Goal: Task Accomplishment & Management: Manage account settings

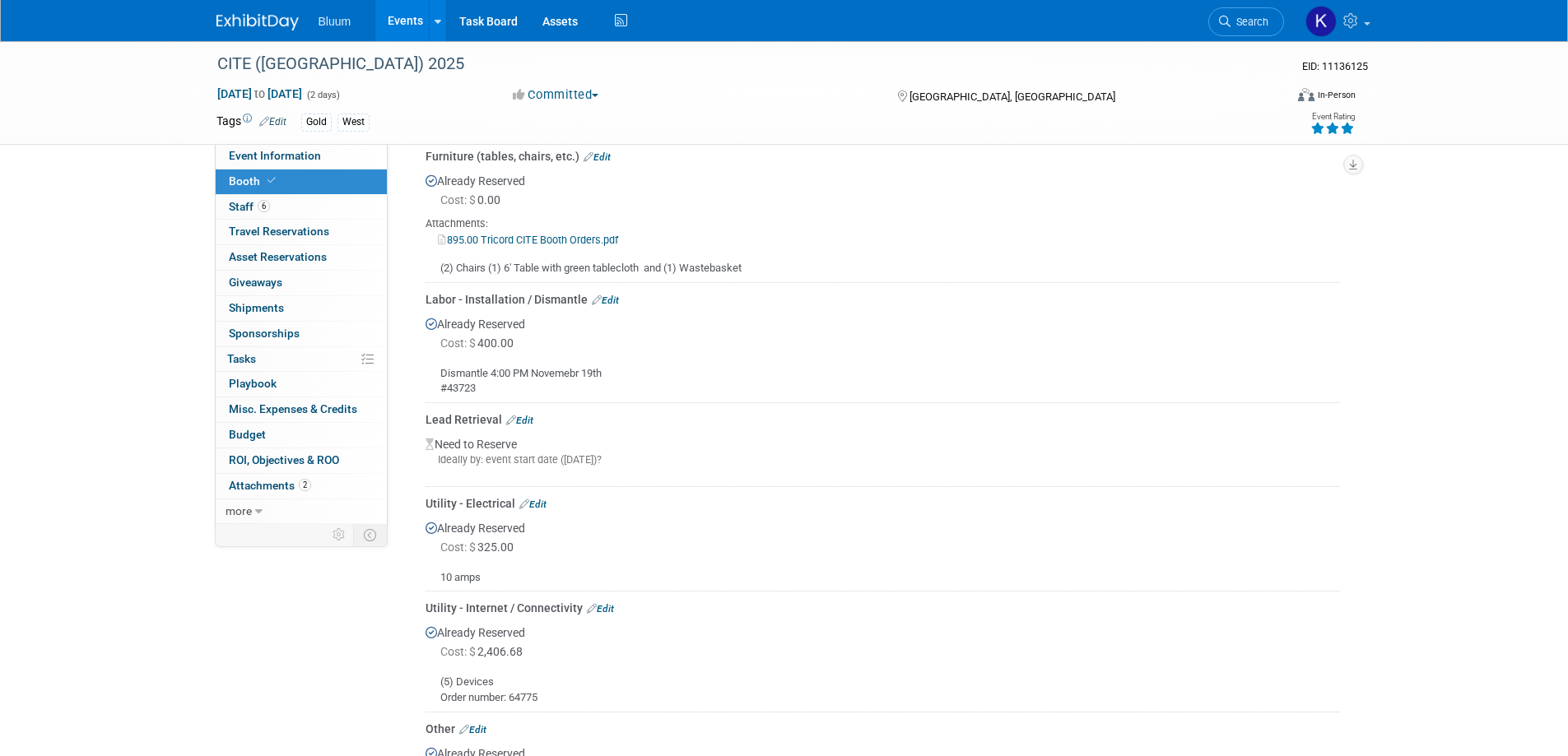
click at [406, 20] on link "Events" at bounding box center [405, 20] width 60 height 41
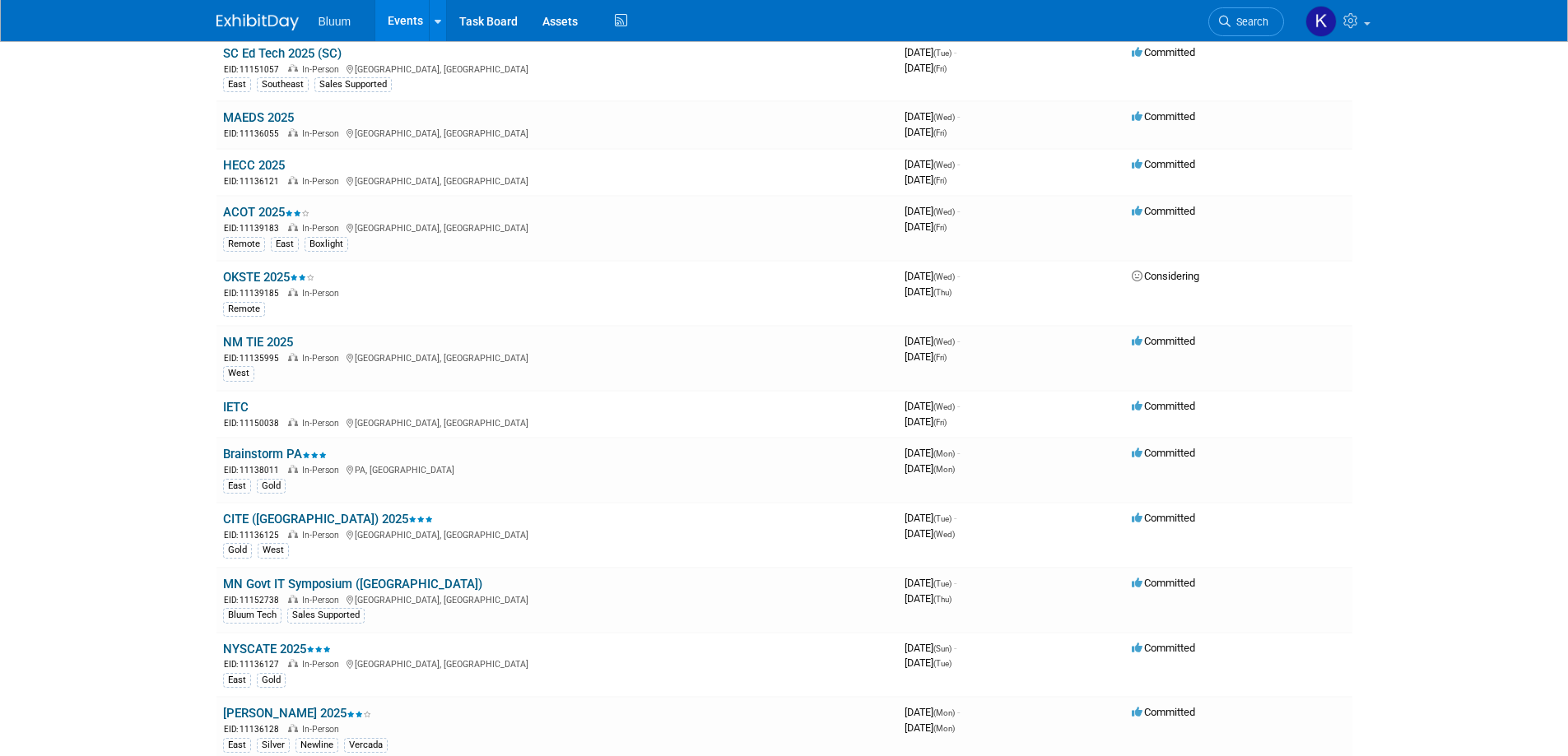
scroll to position [986, 0]
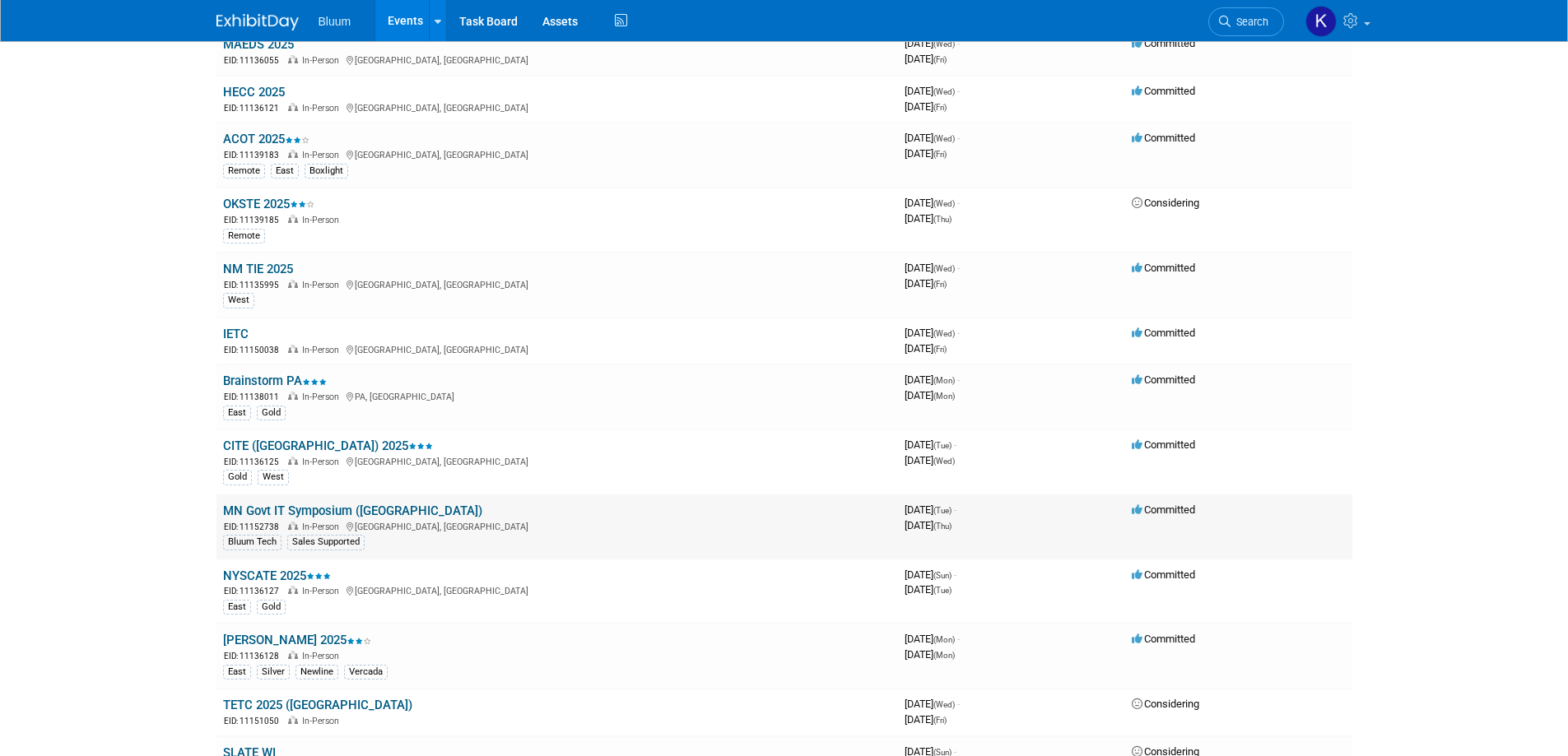
click at [258, 509] on link "MN Govt IT Symposium ([GEOGRAPHIC_DATA])" at bounding box center [352, 511] width 259 height 15
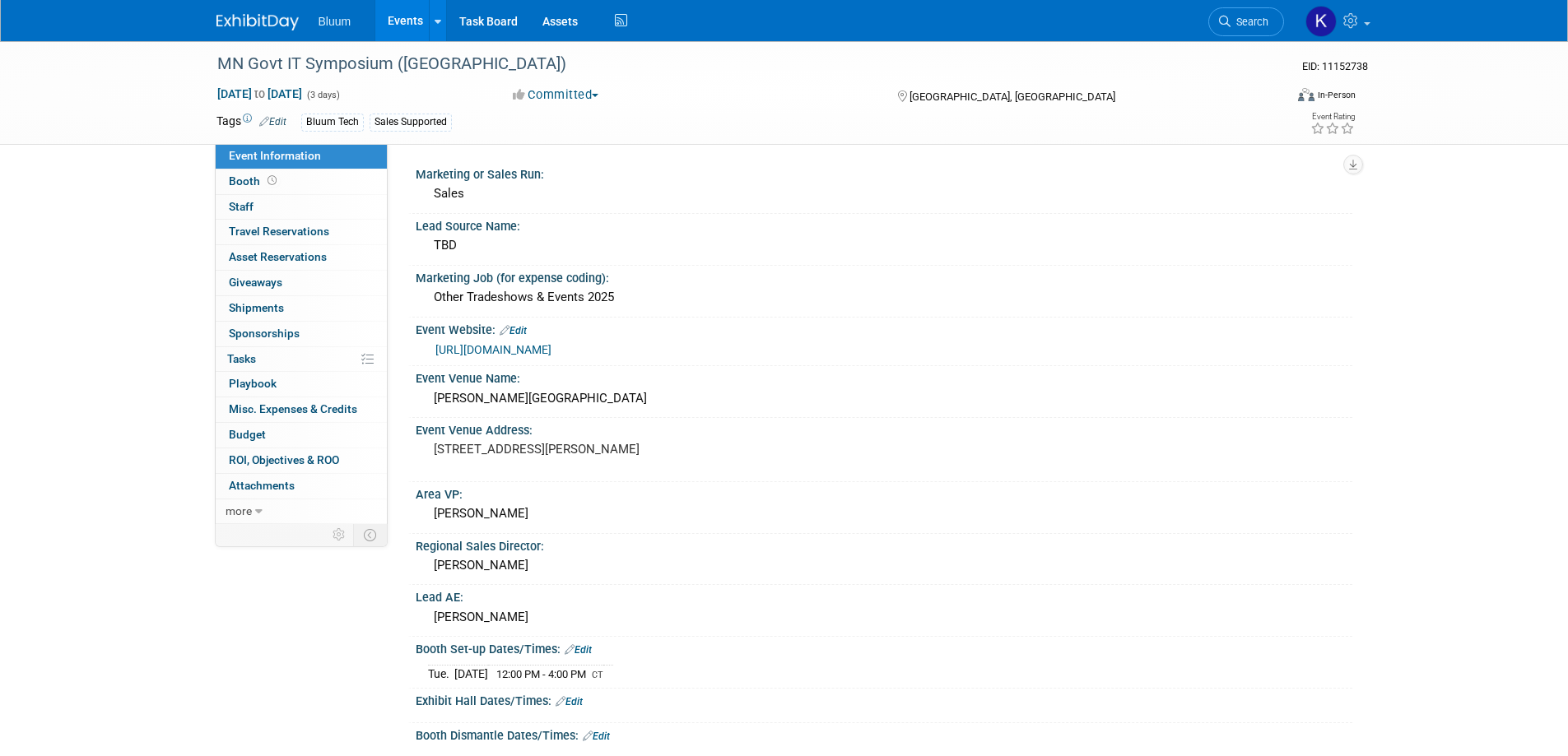
click at [405, 23] on link "Events" at bounding box center [405, 20] width 60 height 41
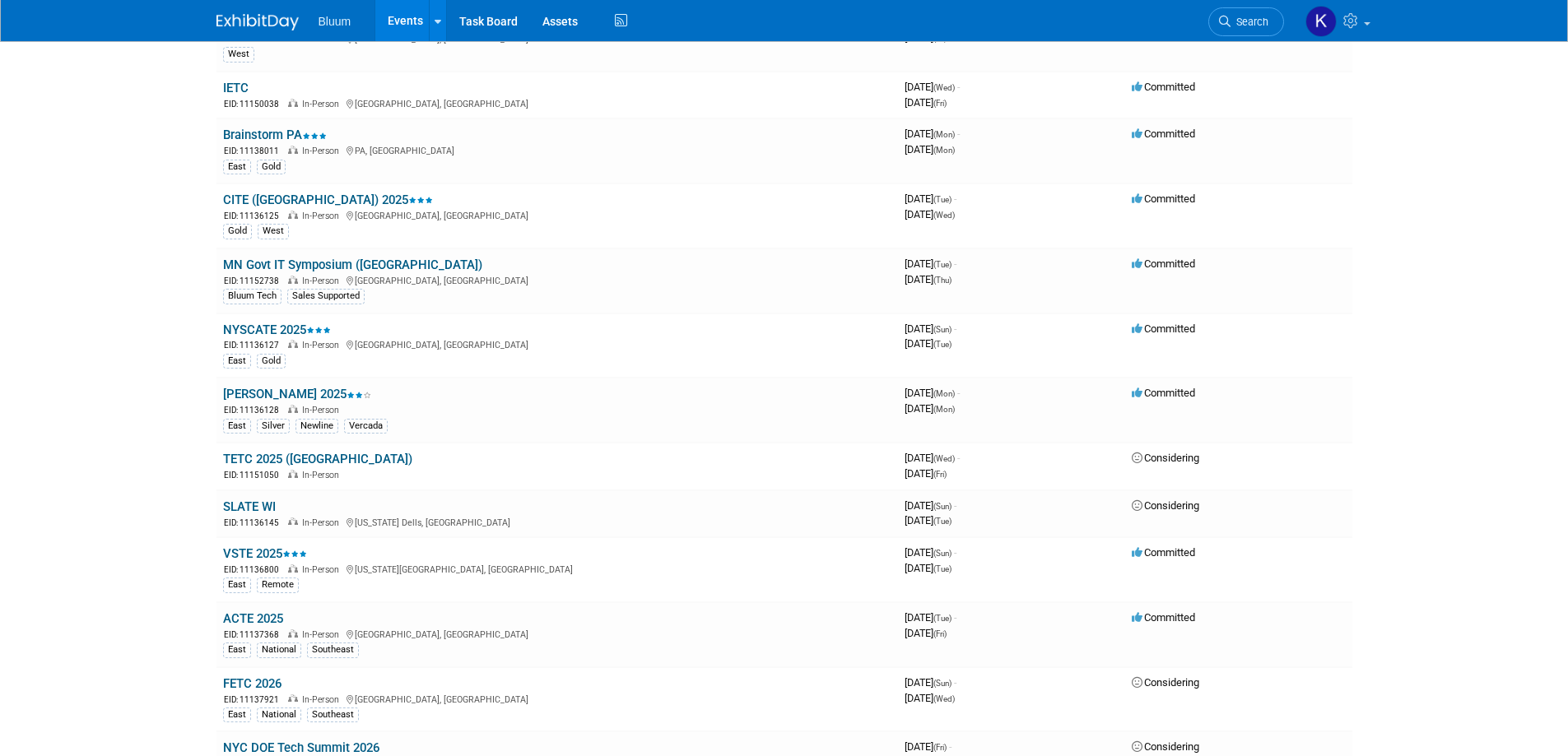
scroll to position [1234, 0]
click at [261, 326] on link "NYSCATE 2025" at bounding box center [276, 328] width 107 height 15
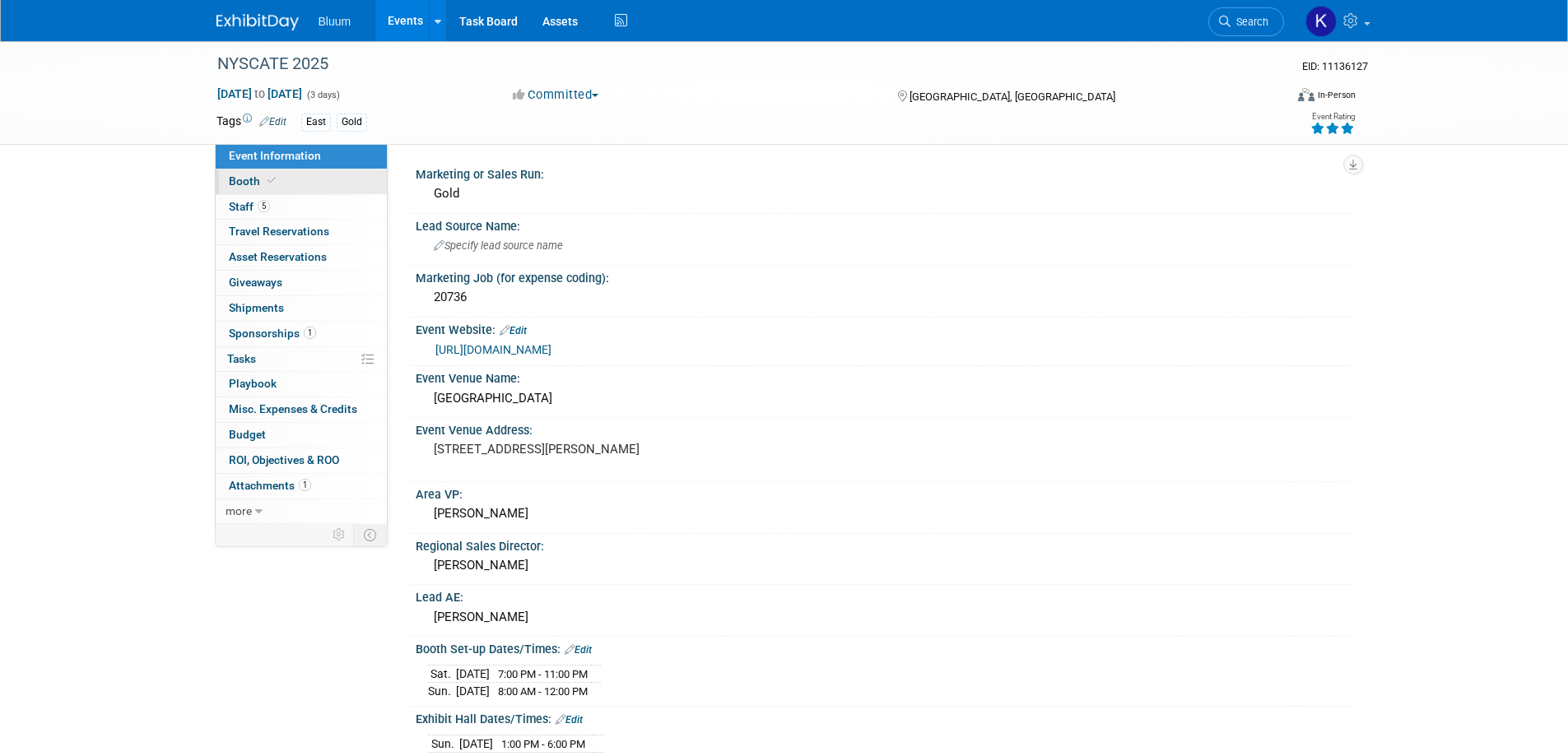
click at [253, 187] on span "Booth" at bounding box center [253, 181] width 50 height 13
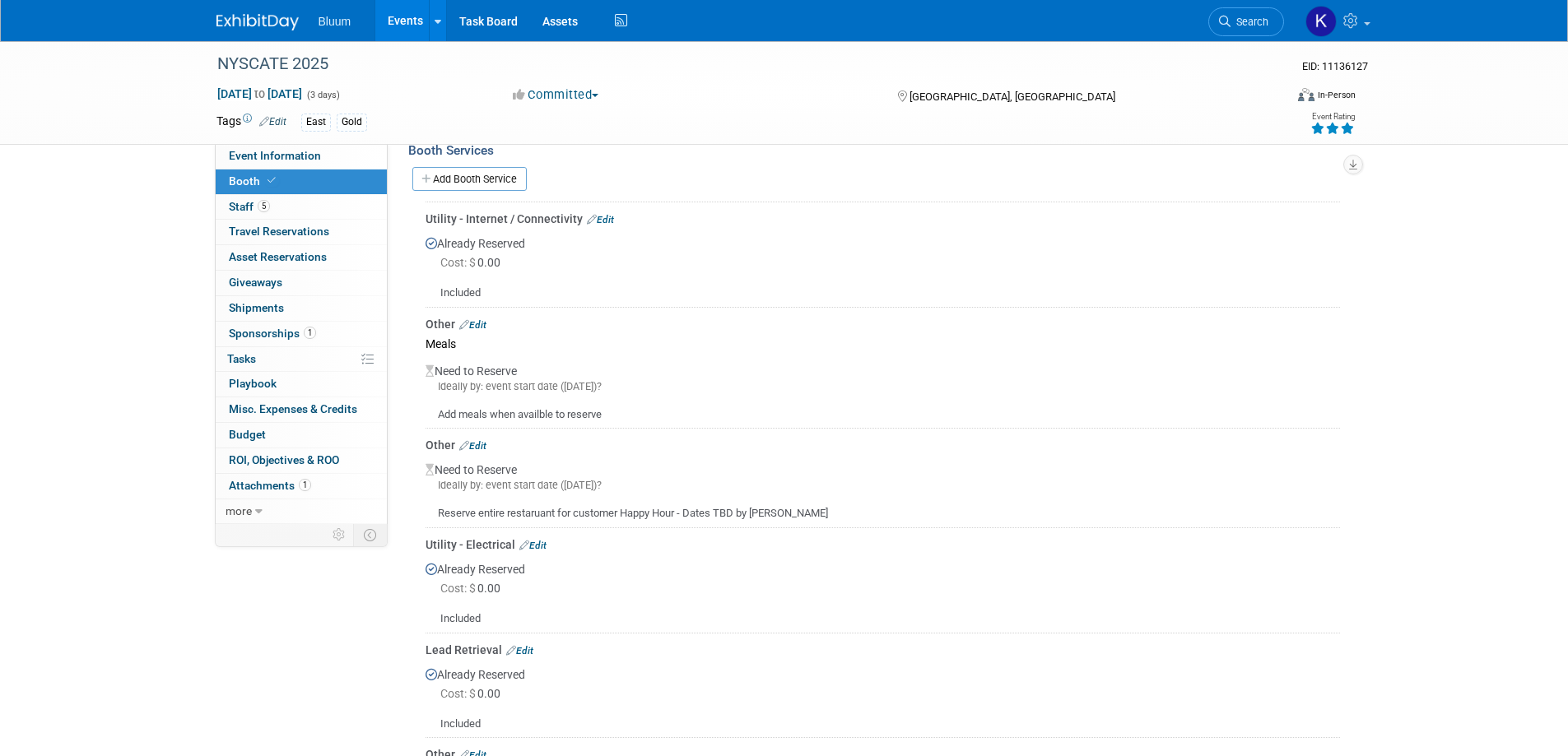
scroll to position [575, 0]
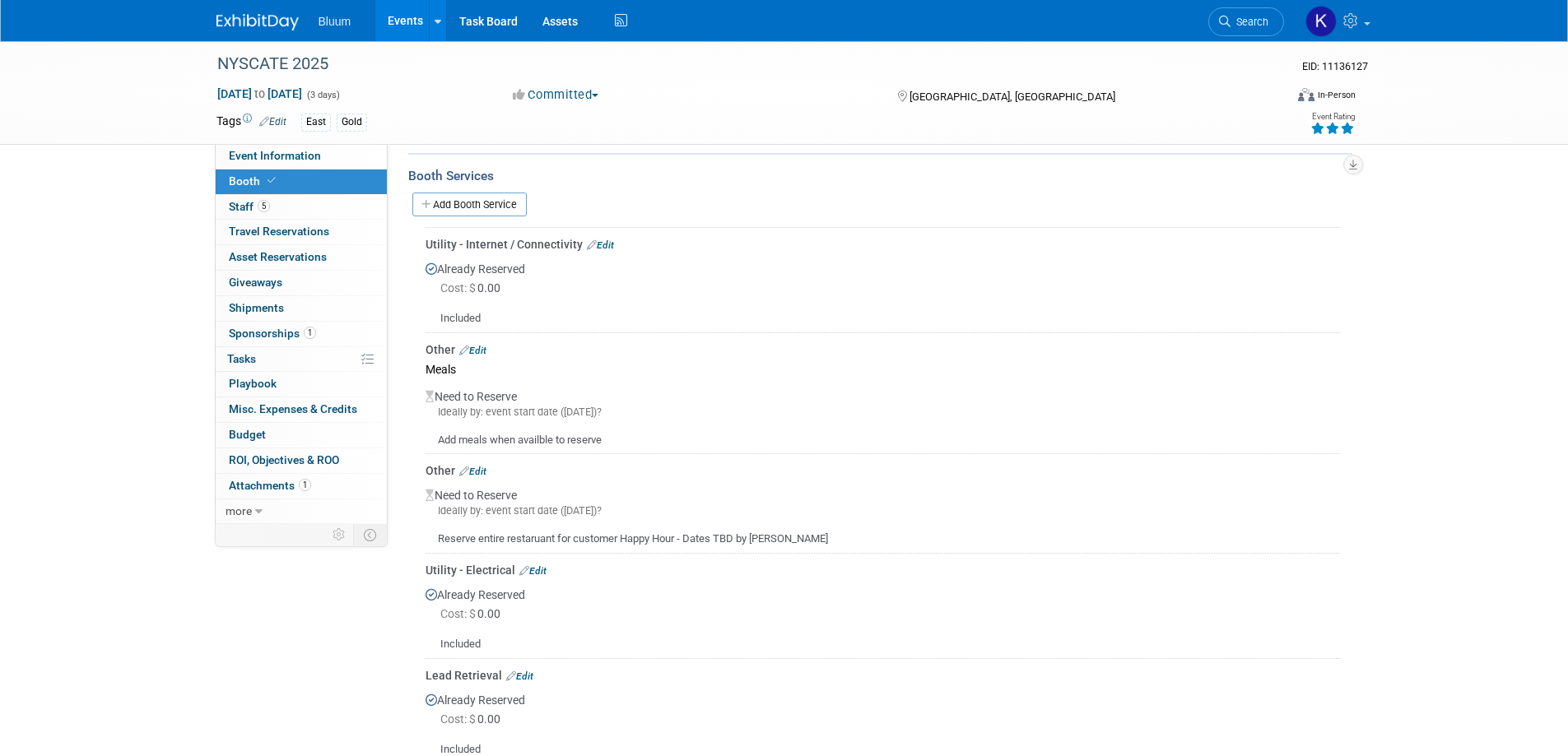
click at [480, 345] on link "Edit" at bounding box center [473, 350] width 27 height 11
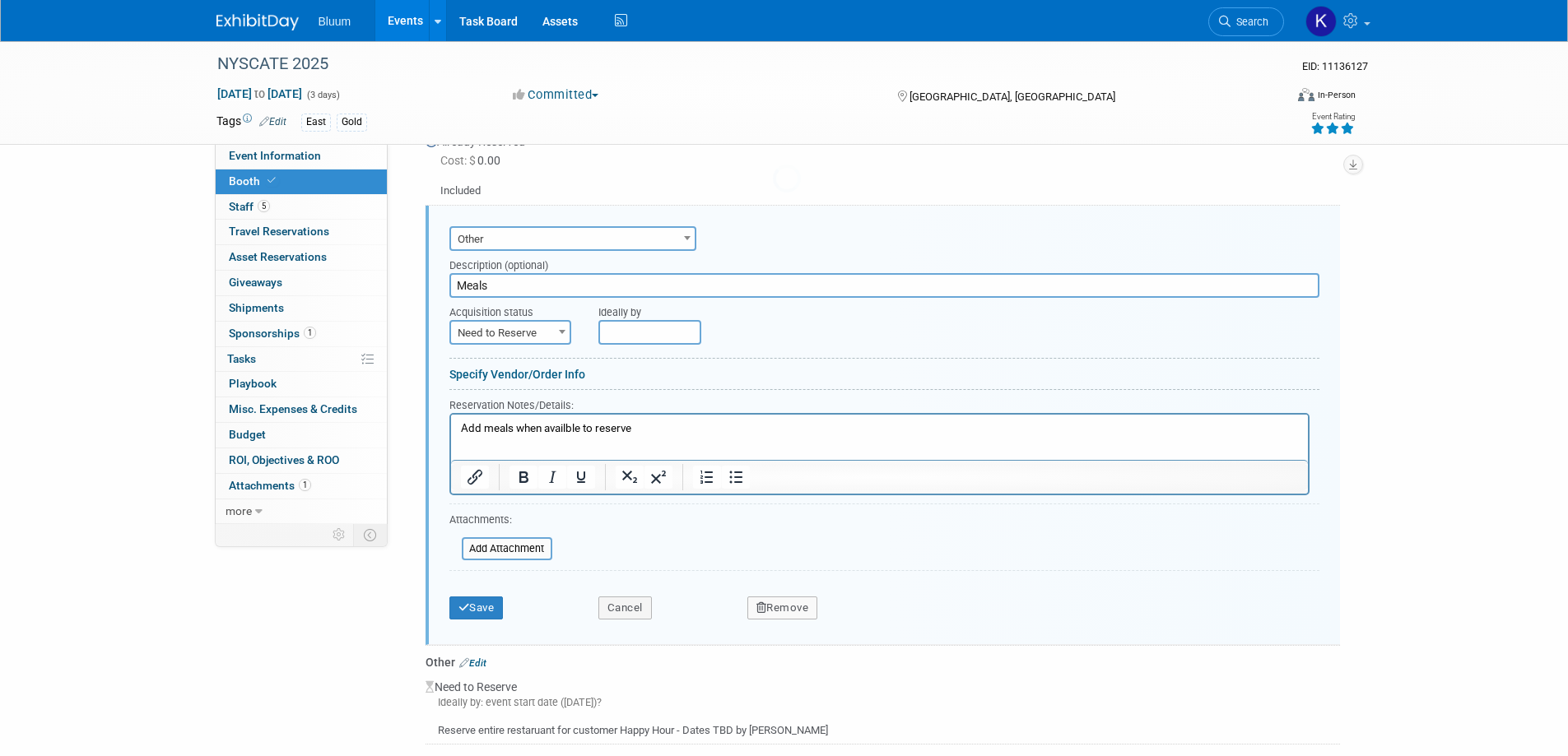
scroll to position [0, 0]
click at [784, 597] on button "Remove" at bounding box center [782, 606] width 71 height 23
click at [866, 615] on icon at bounding box center [862, 620] width 10 height 9
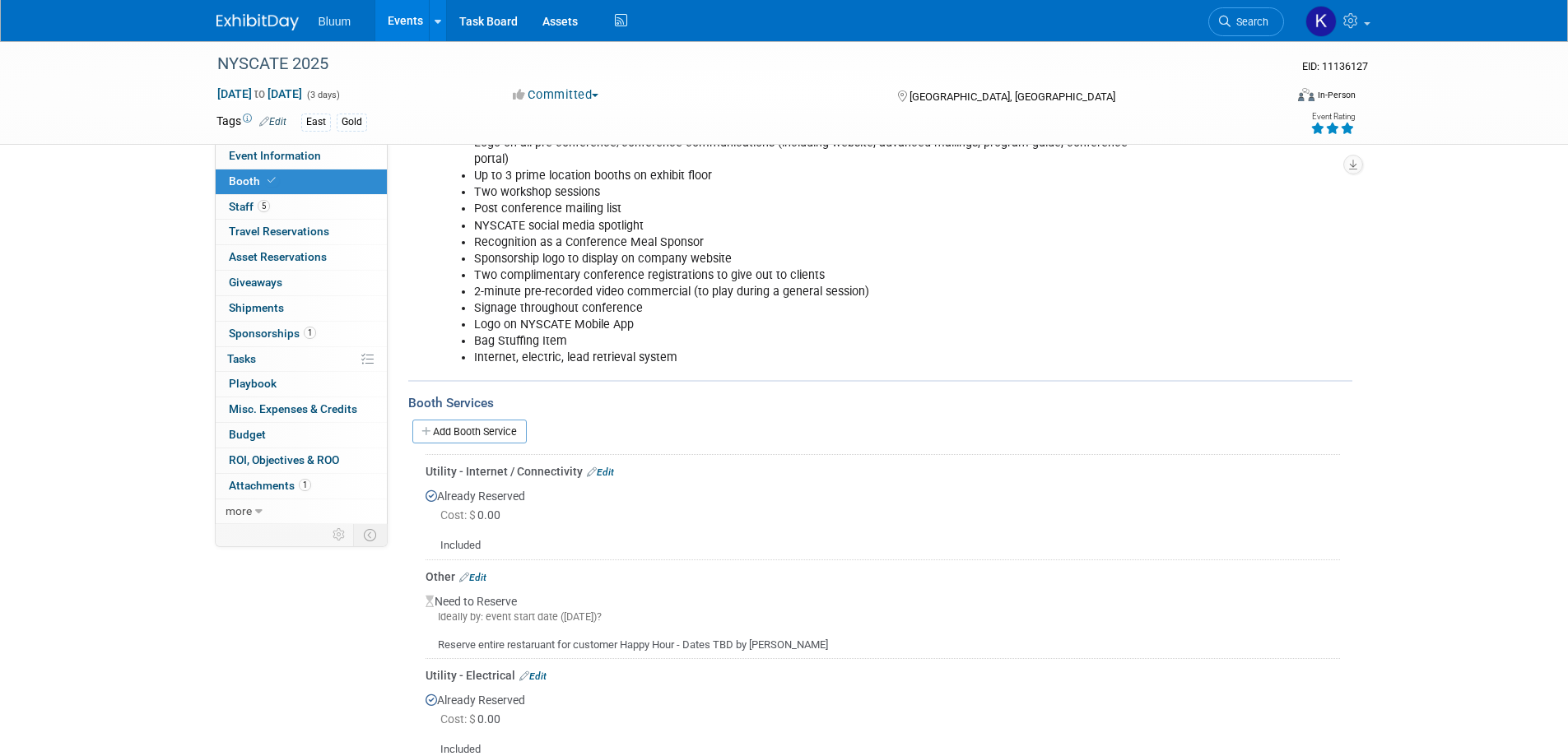
scroll to position [293, 0]
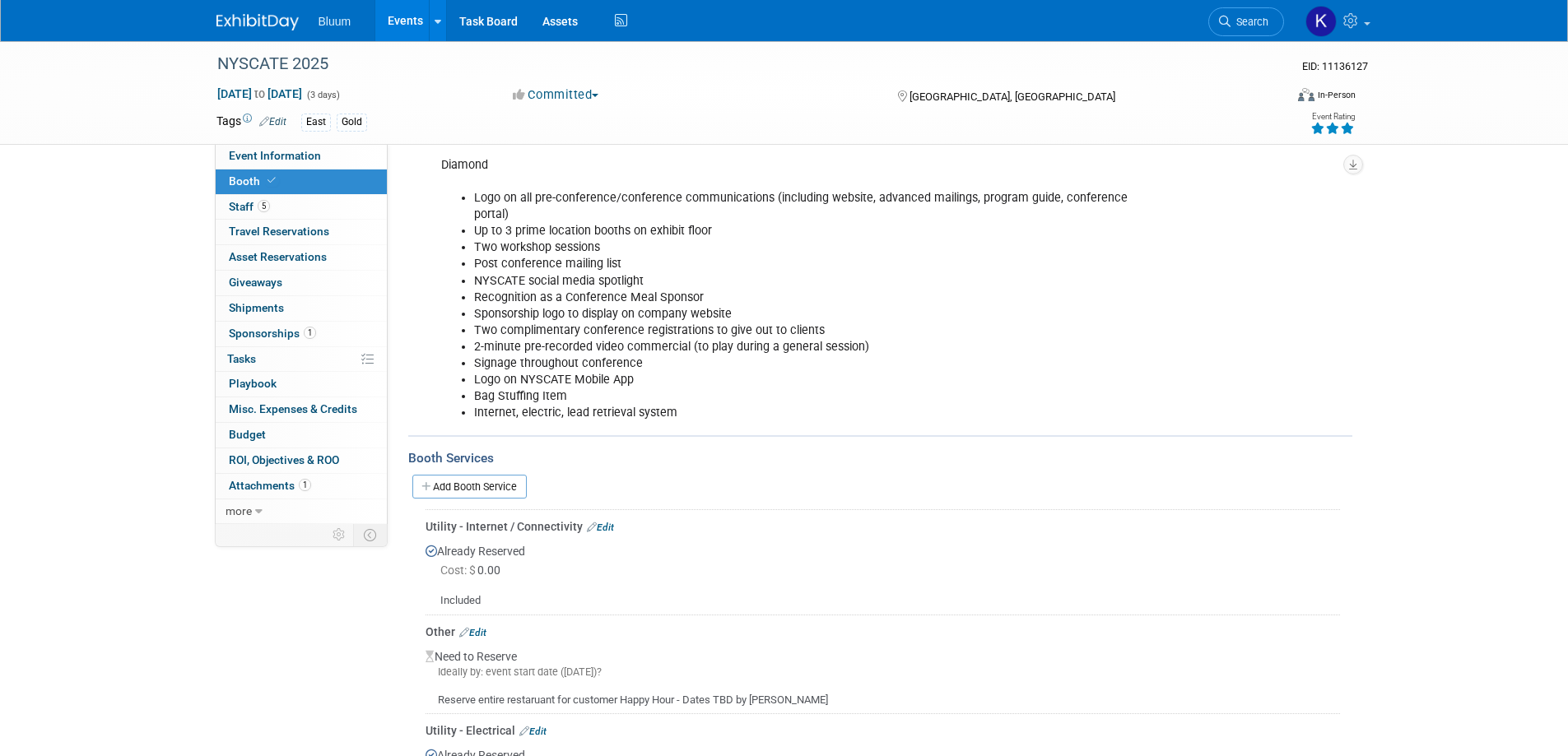
click at [408, 15] on link "Events" at bounding box center [405, 20] width 60 height 41
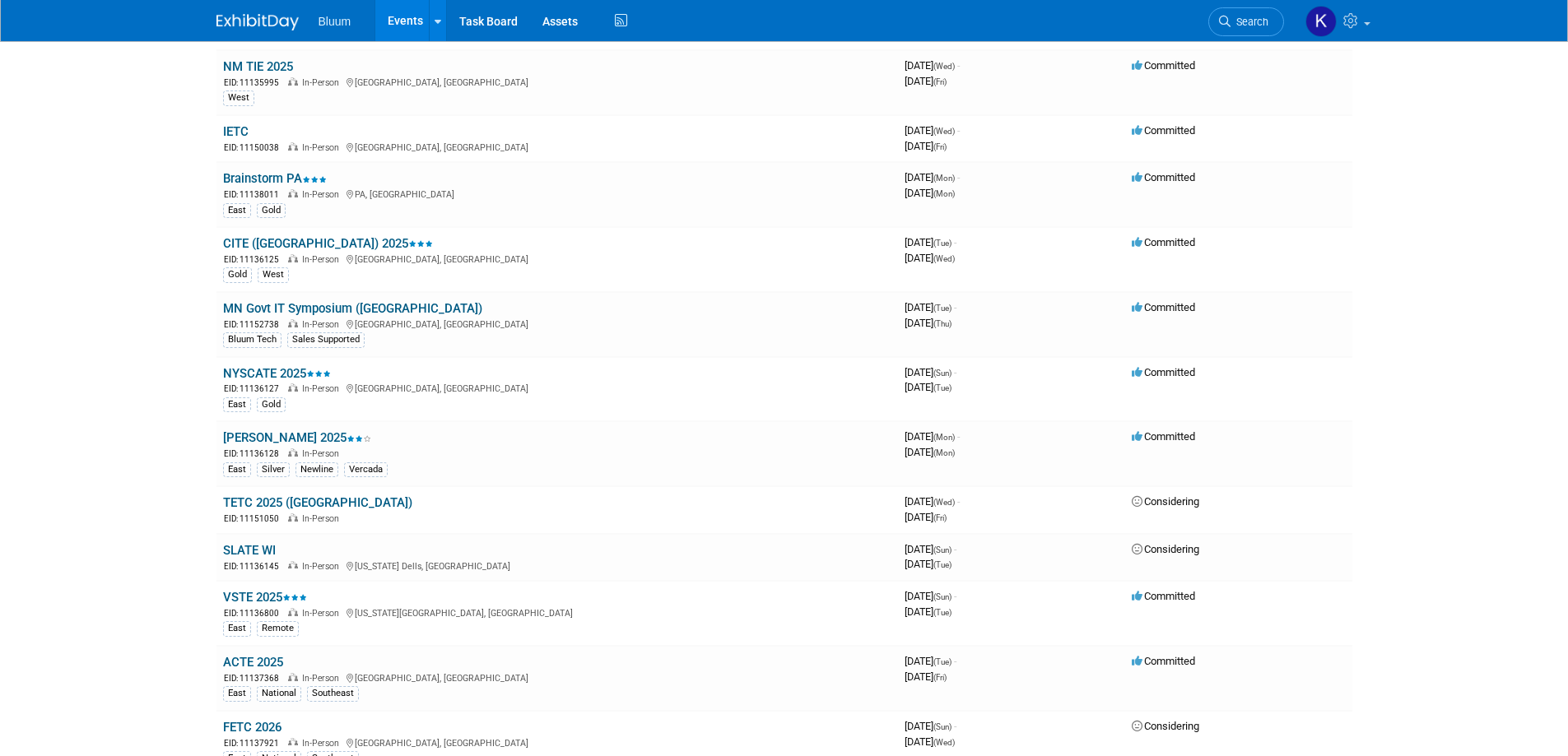
scroll to position [1316, 0]
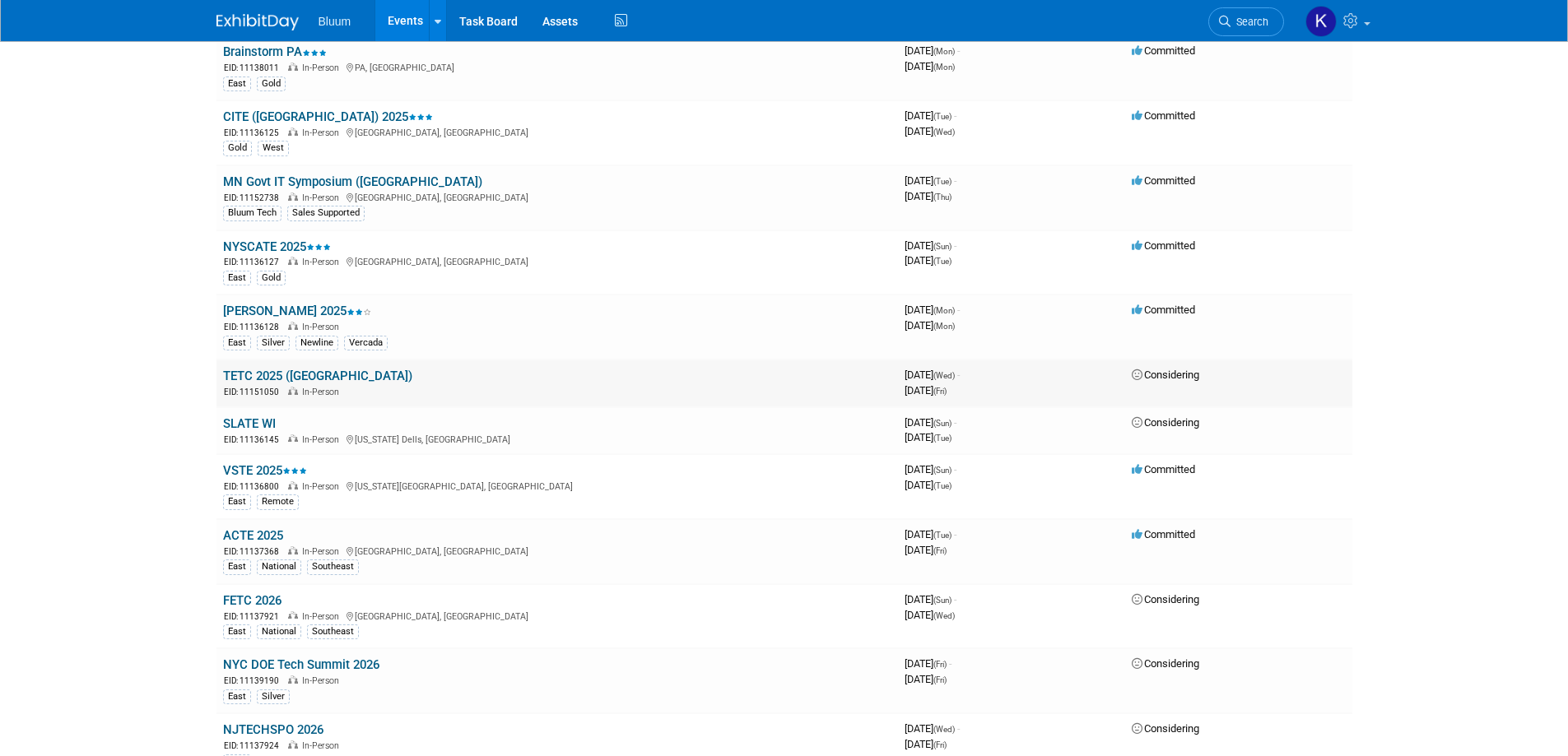
click at [259, 381] on link "TETC 2025 ([GEOGRAPHIC_DATA])" at bounding box center [317, 375] width 190 height 15
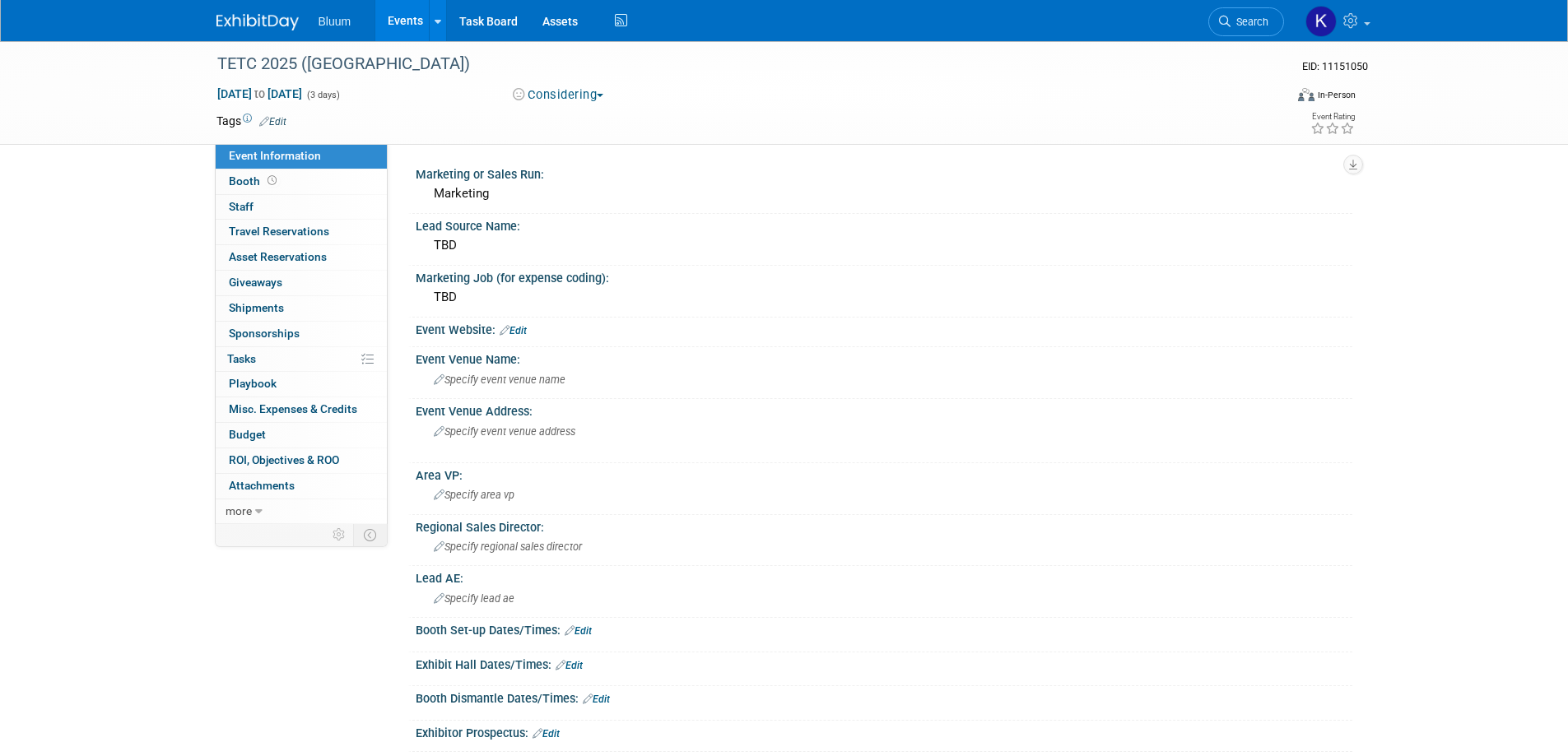
click at [402, 23] on link "Events" at bounding box center [405, 20] width 60 height 41
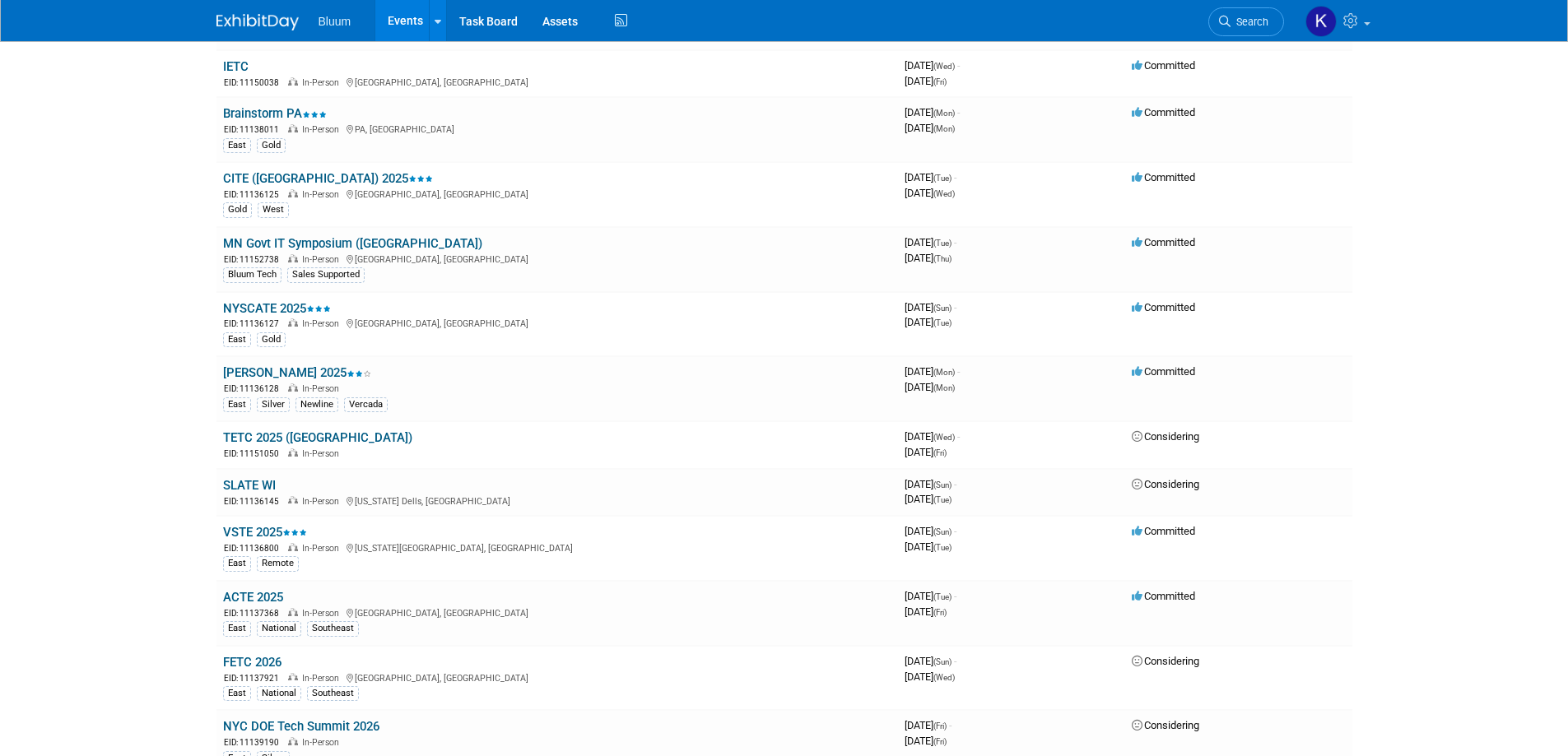
scroll to position [1316, 0]
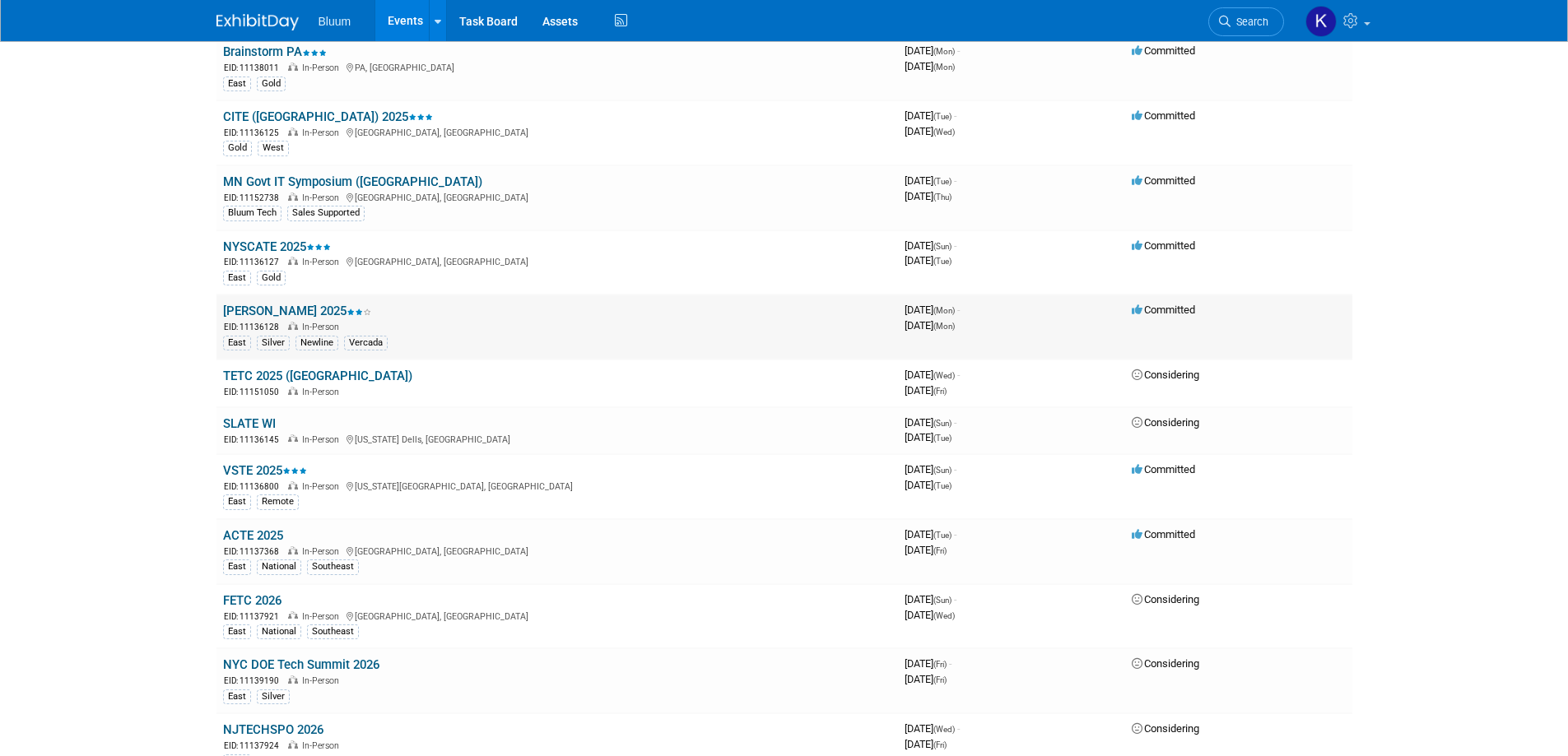
click at [266, 309] on link "[PERSON_NAME] 2025" at bounding box center [297, 311] width 149 height 15
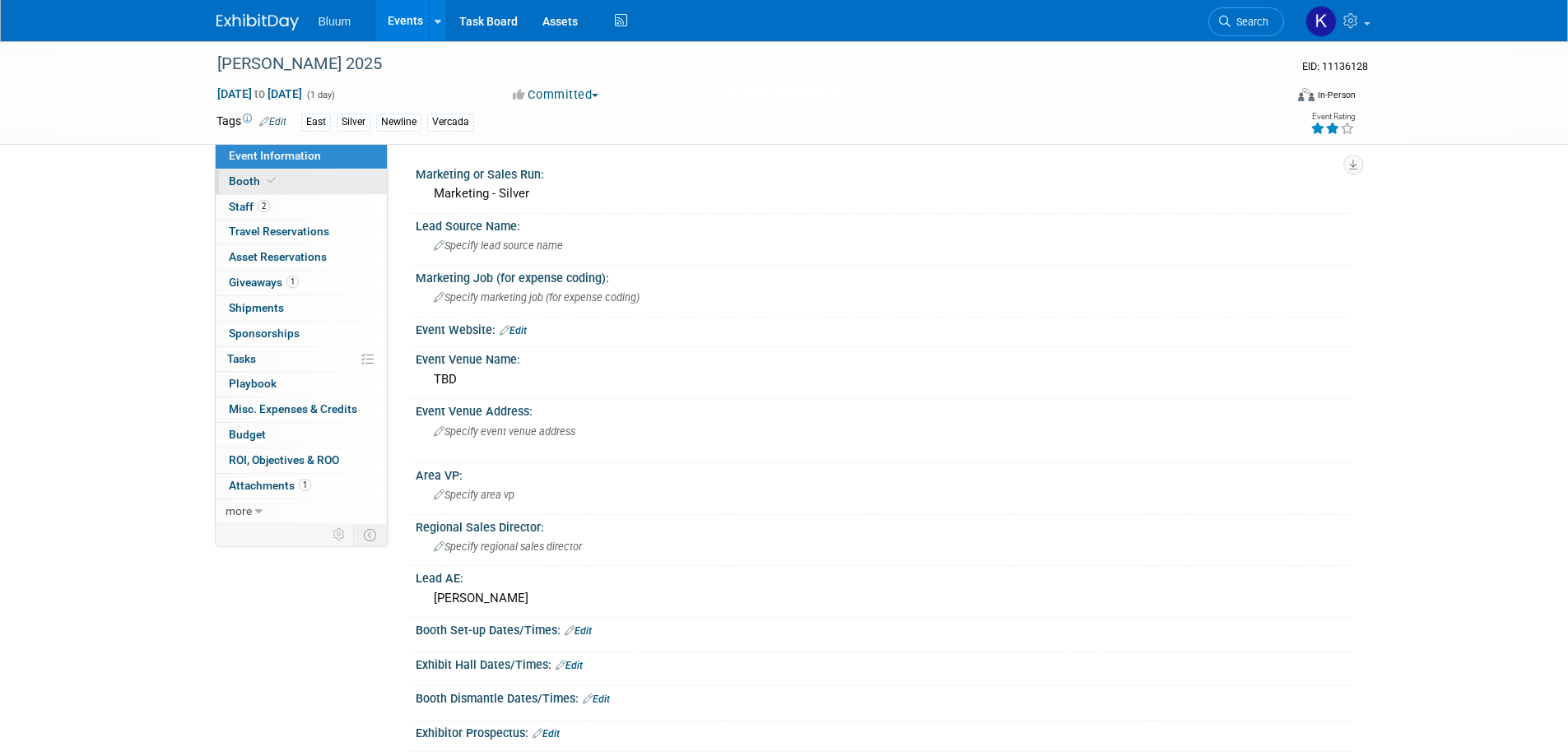
click at [248, 175] on link "Booth" at bounding box center [301, 182] width 171 height 24
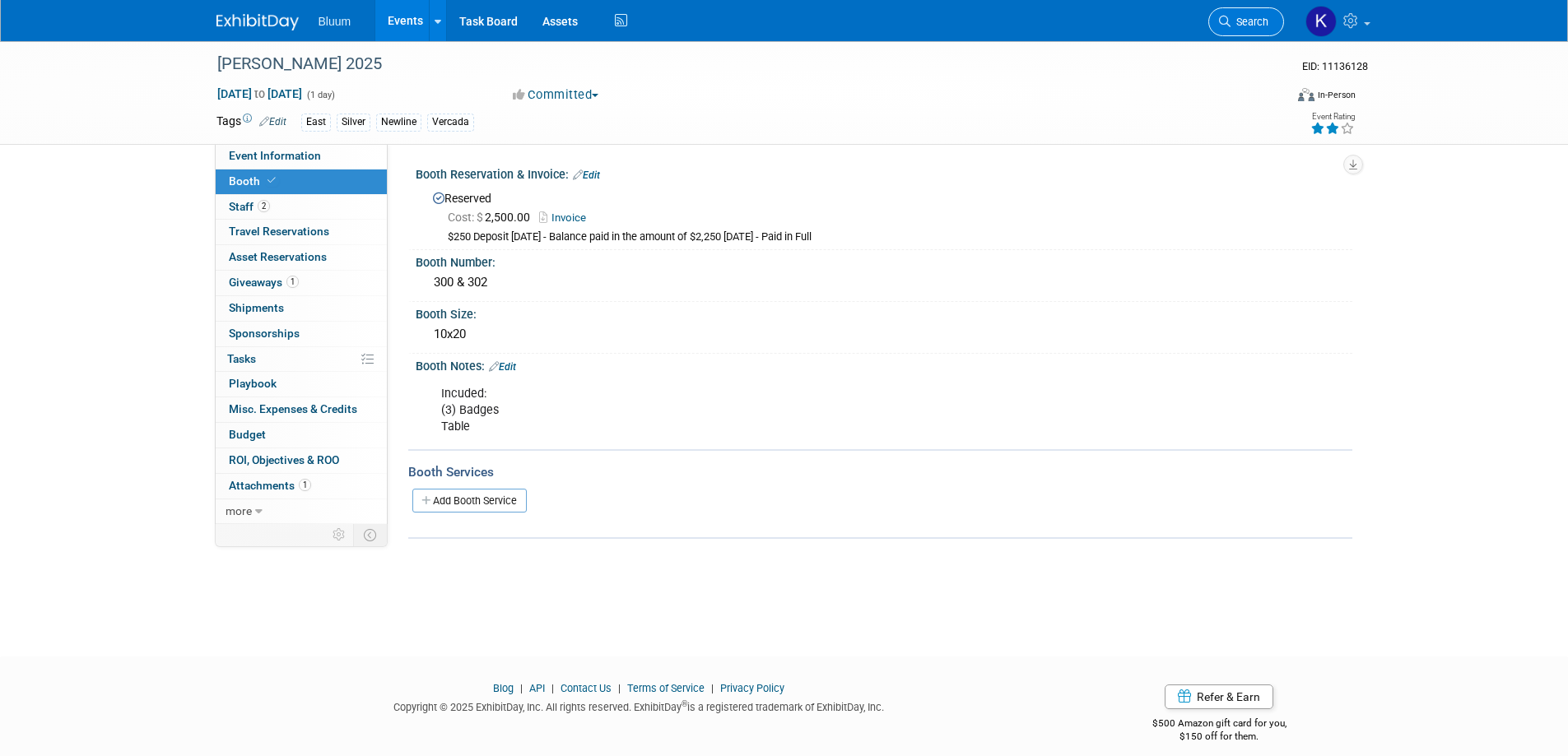
click at [1228, 22] on icon at bounding box center [1224, 21] width 11 height 11
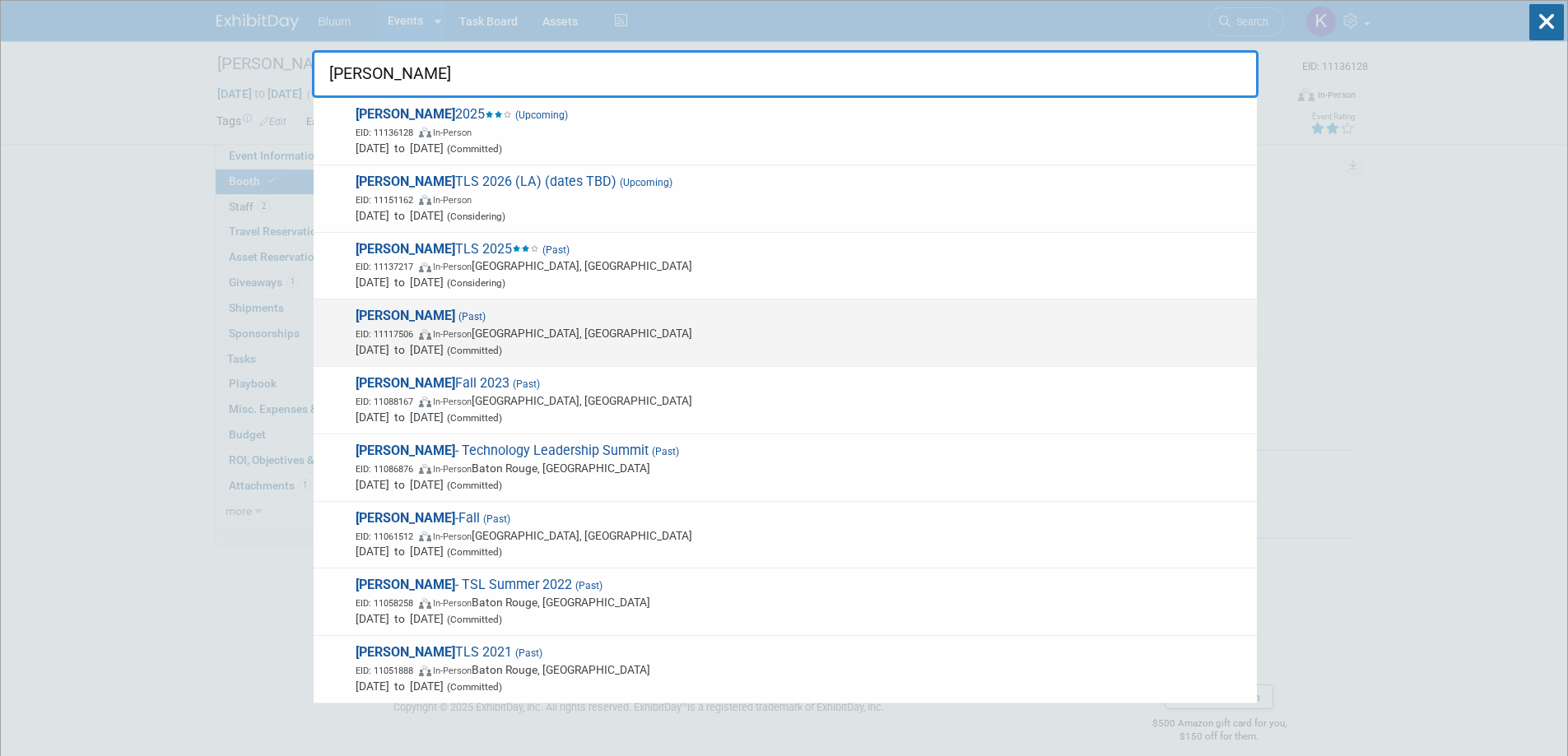
type input "lacue"
click at [455, 314] on span "(Past)" at bounding box center [470, 316] width 31 height 11
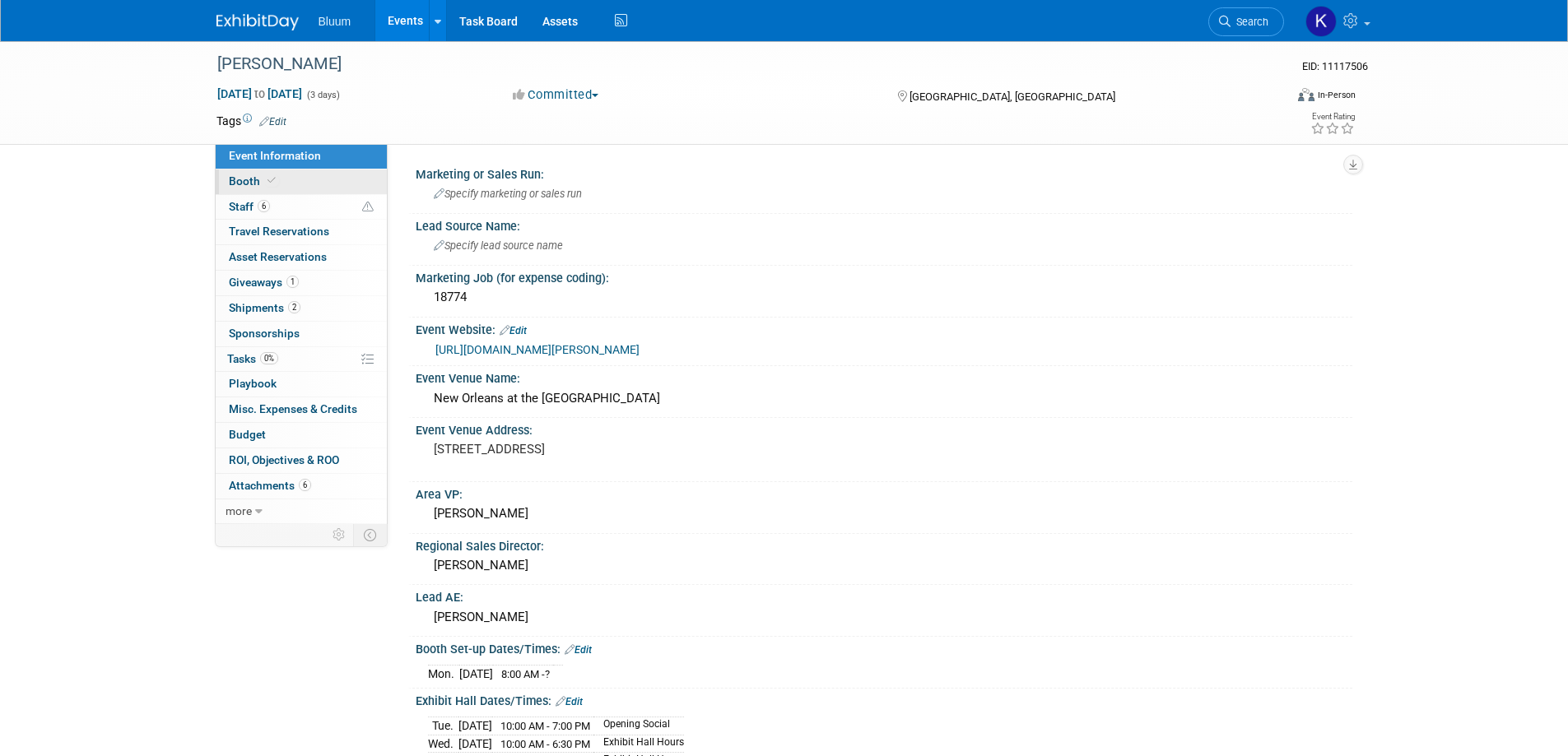
click at [245, 177] on span "Booth" at bounding box center [253, 181] width 50 height 13
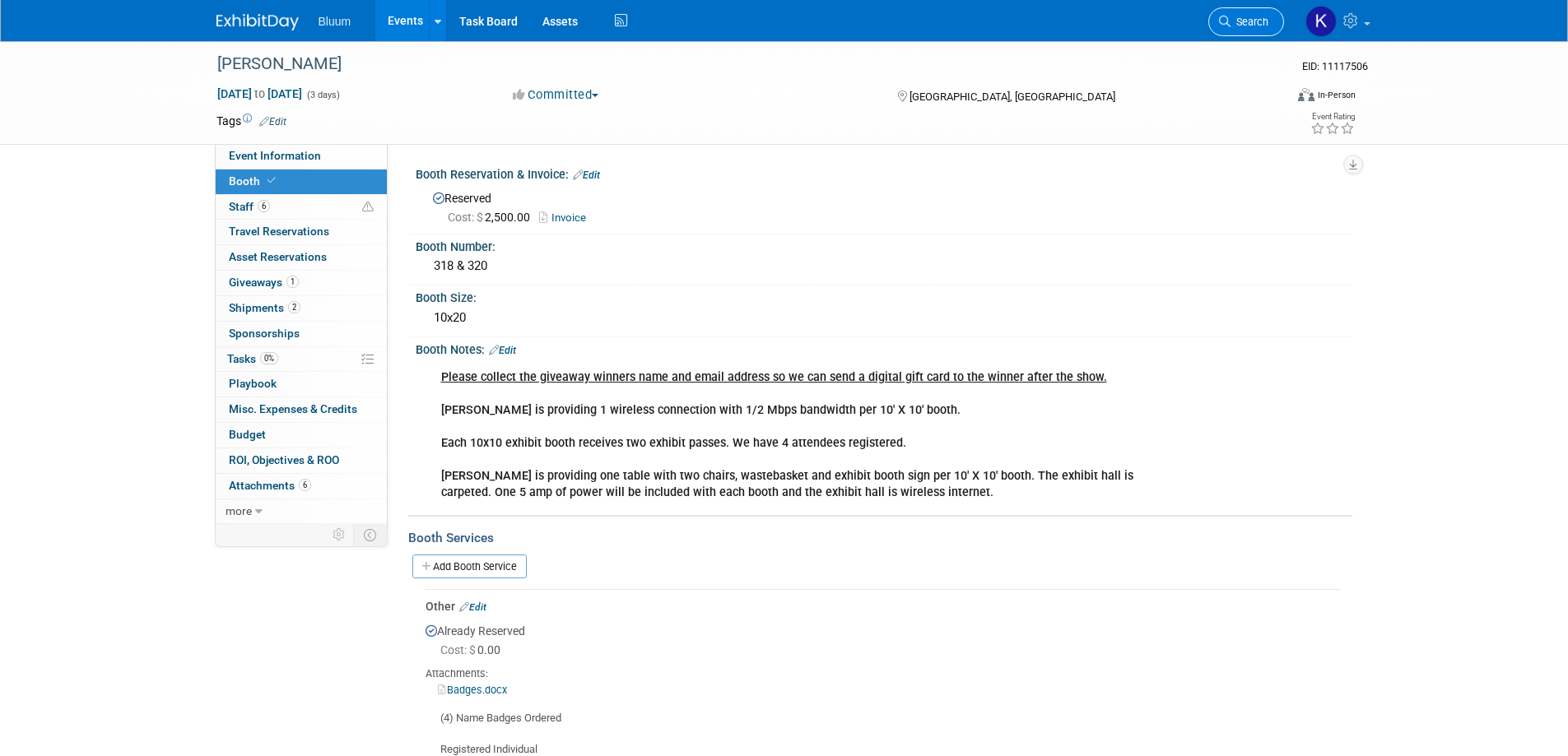
click at [1234, 20] on span "Search" at bounding box center [1248, 22] width 38 height 12
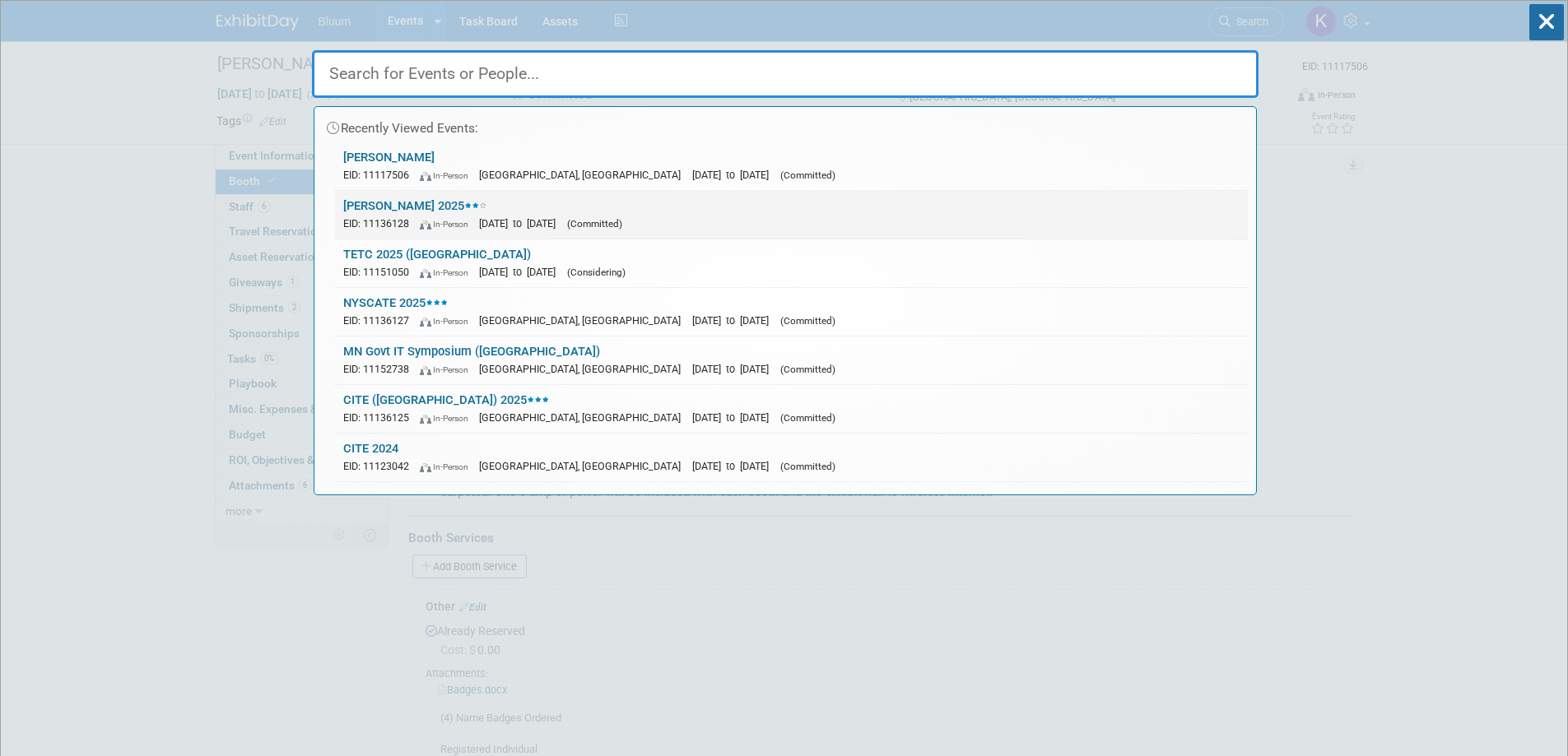
click at [396, 199] on link "[PERSON_NAME] 2025 EID: 11136128 In-Person [DATE] to [DATE] (Committed)" at bounding box center [791, 215] width 913 height 48
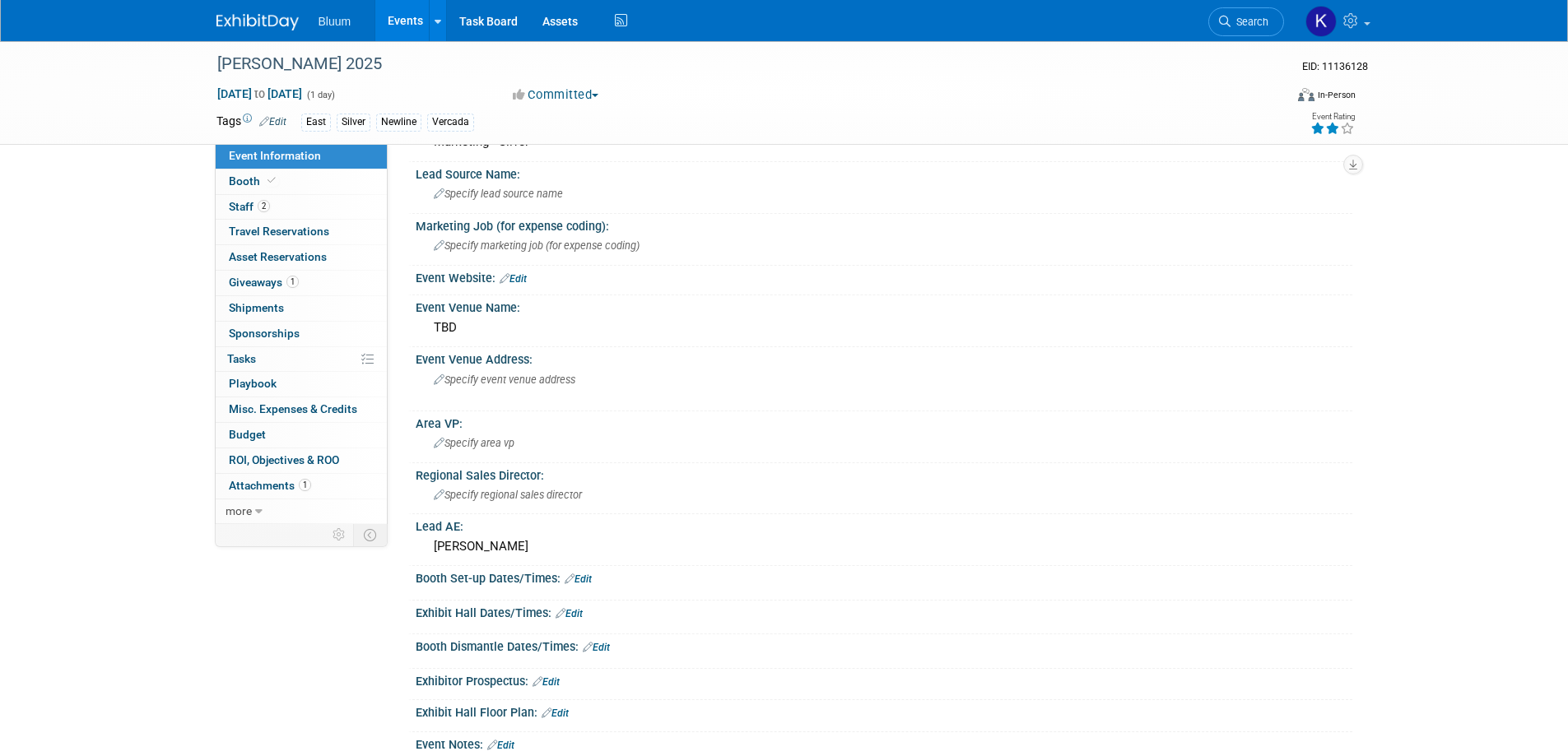
scroll to position [247, 0]
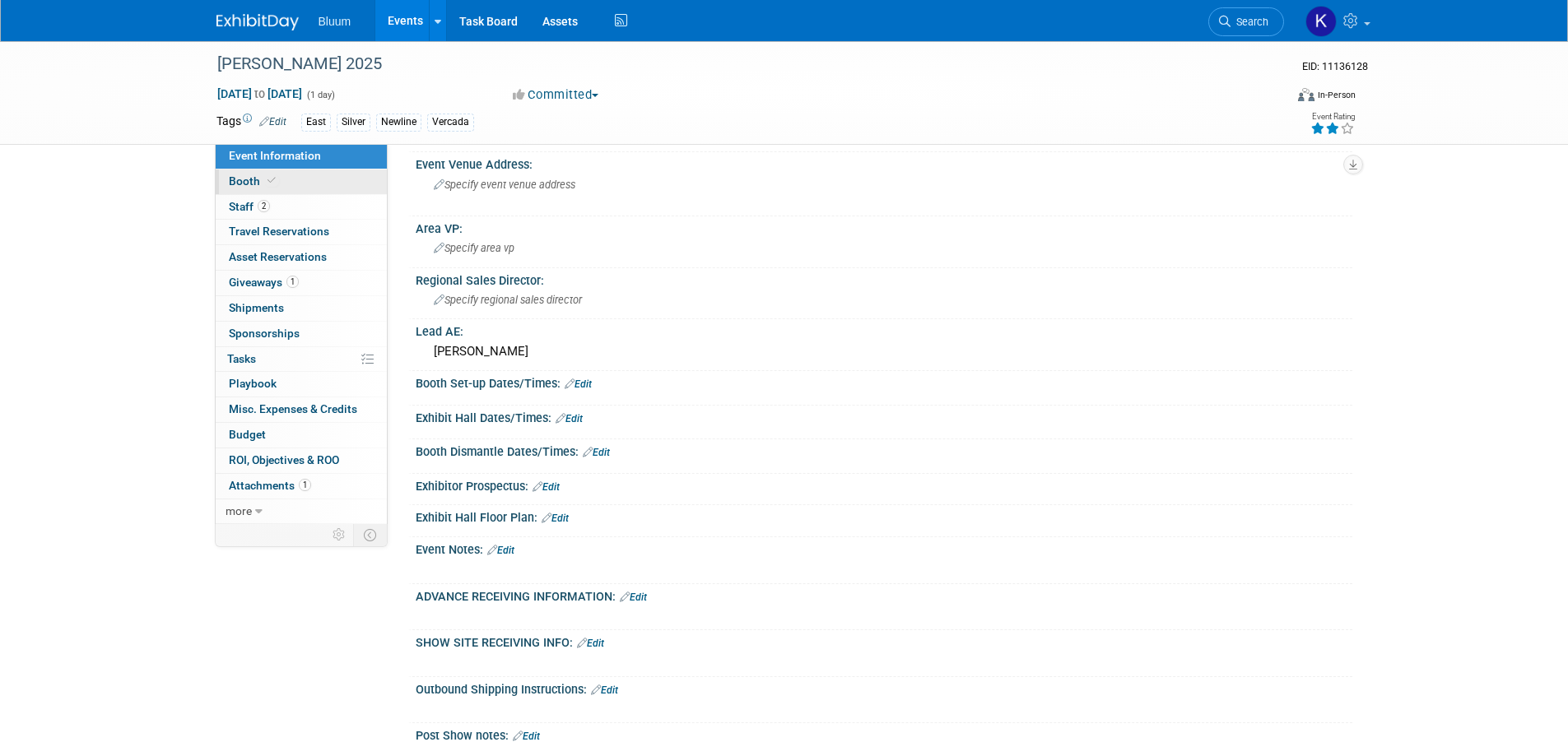
click at [243, 185] on span "Booth" at bounding box center [253, 181] width 50 height 13
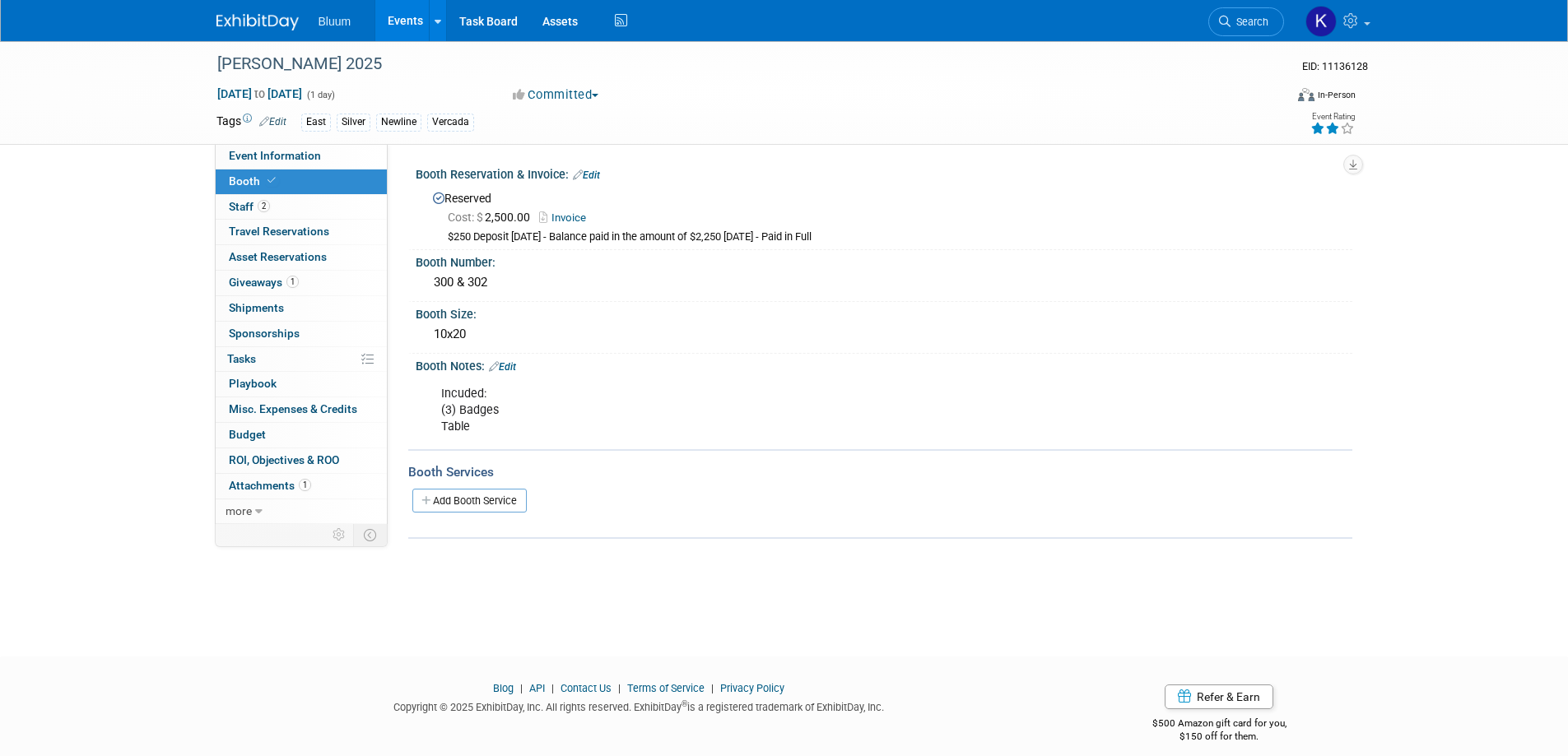
click at [467, 503] on link "Add Booth Service" at bounding box center [469, 500] width 114 height 24
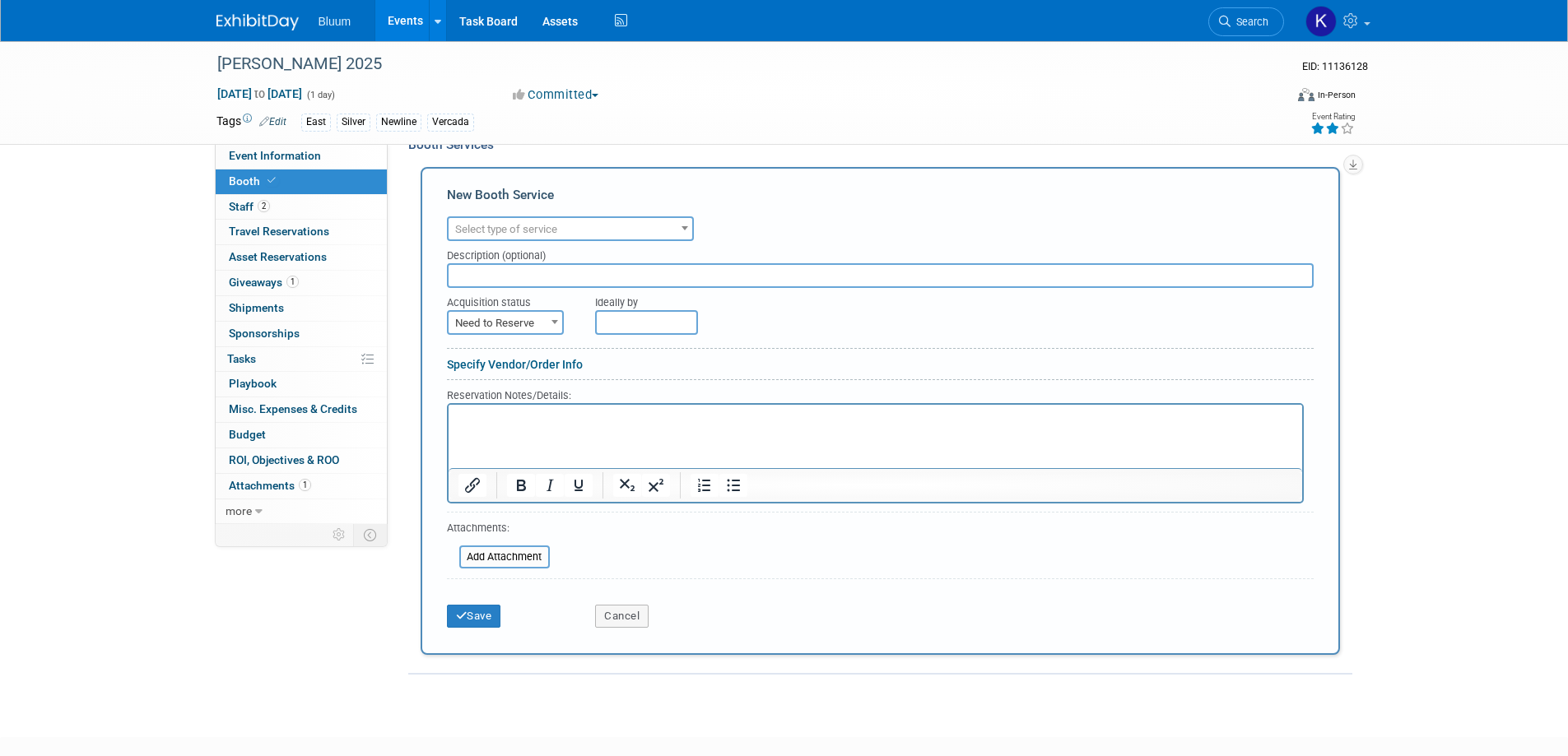
scroll to position [329, 0]
click at [506, 424] on html at bounding box center [874, 413] width 853 height 22
click at [453, 617] on button "Save" at bounding box center [474, 615] width 54 height 23
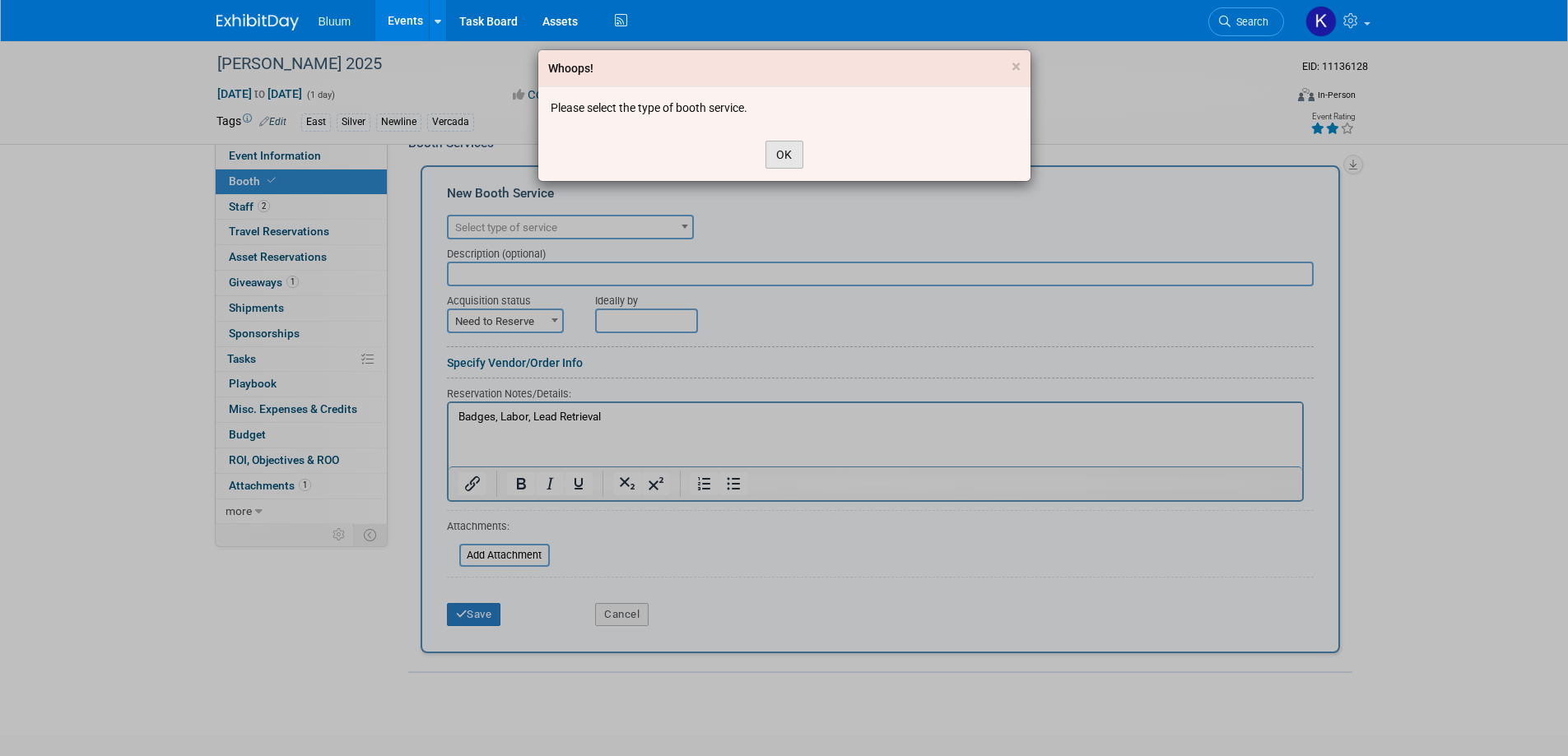
click at [781, 155] on button "OK" at bounding box center [784, 155] width 38 height 28
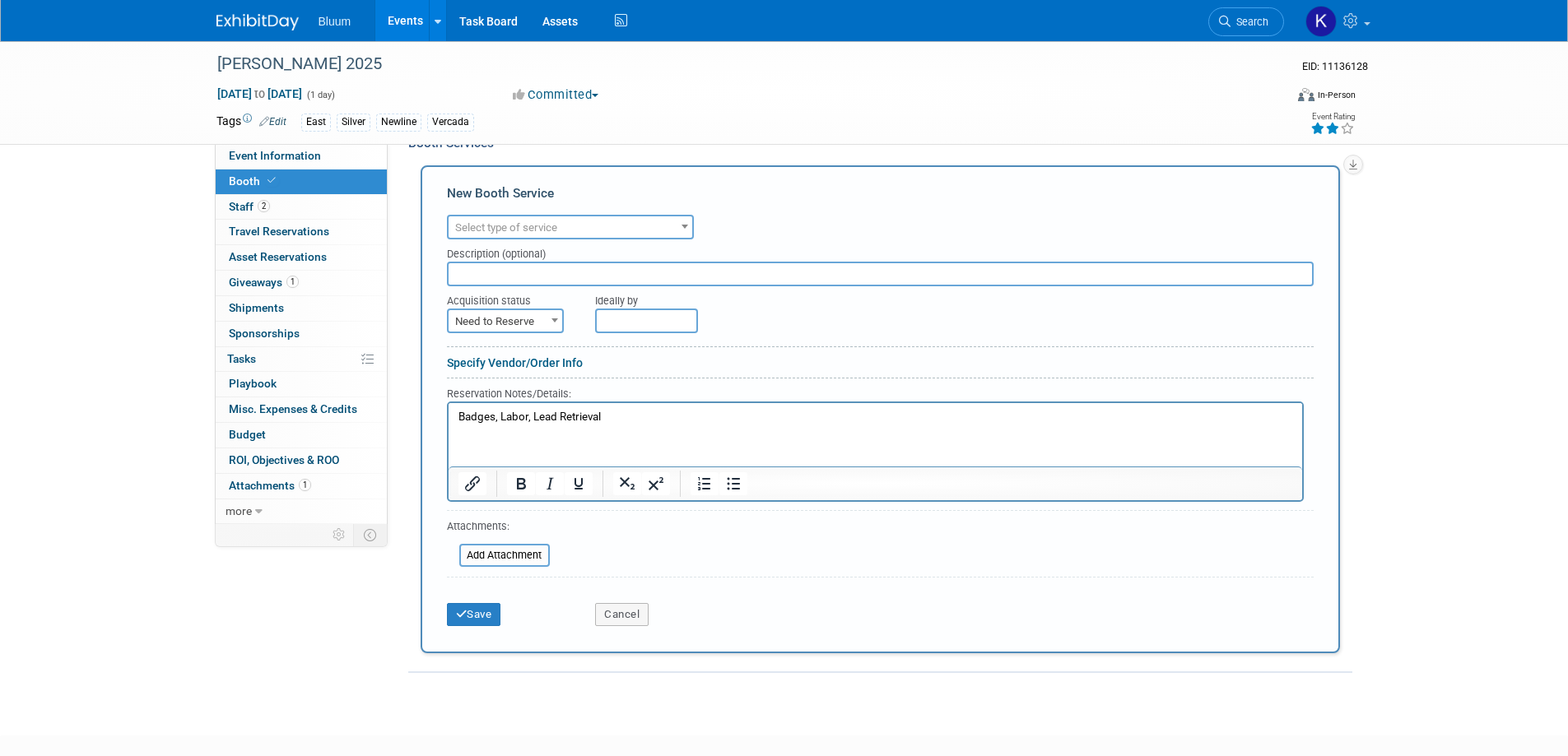
click at [683, 223] on span at bounding box center [684, 226] width 17 height 21
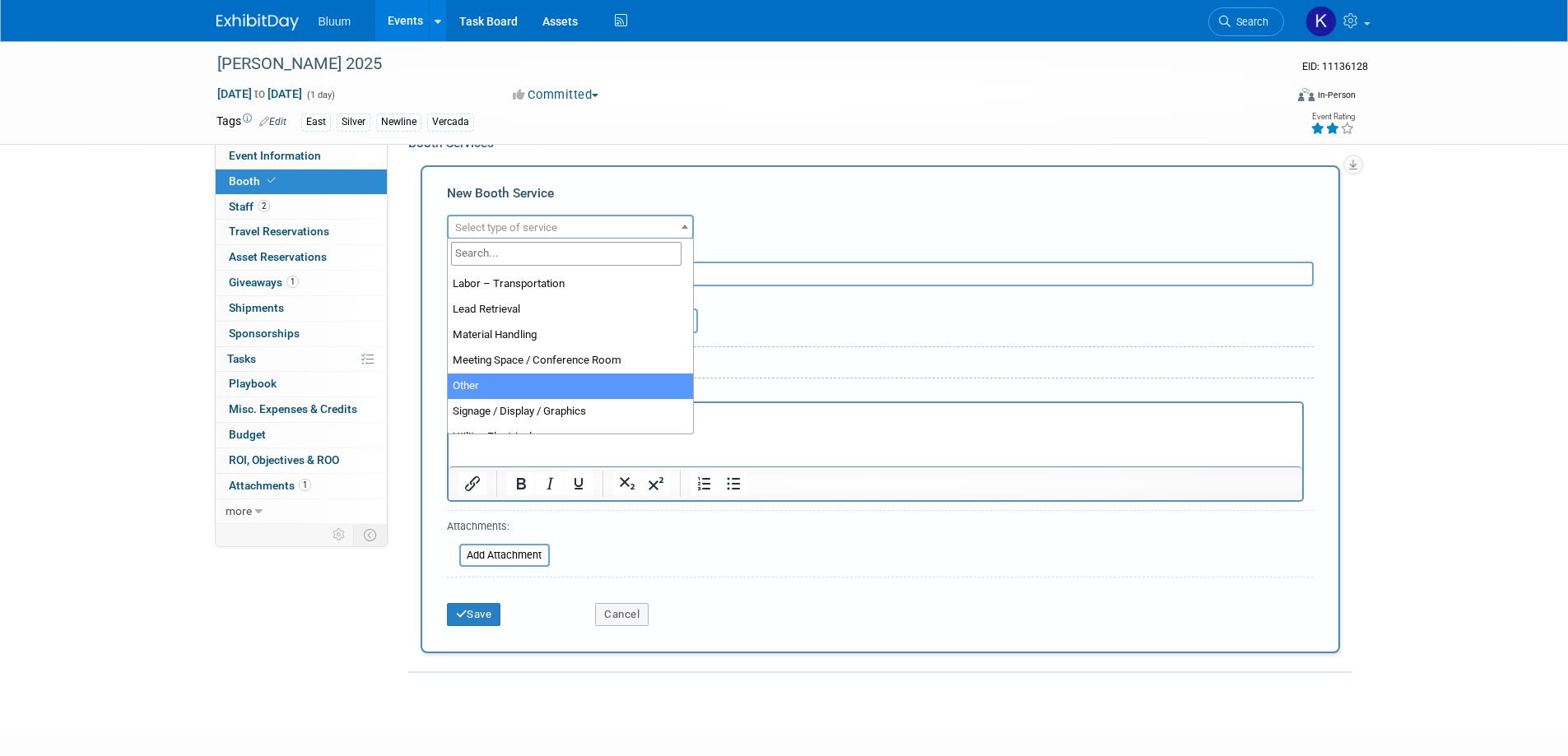
select select "1"
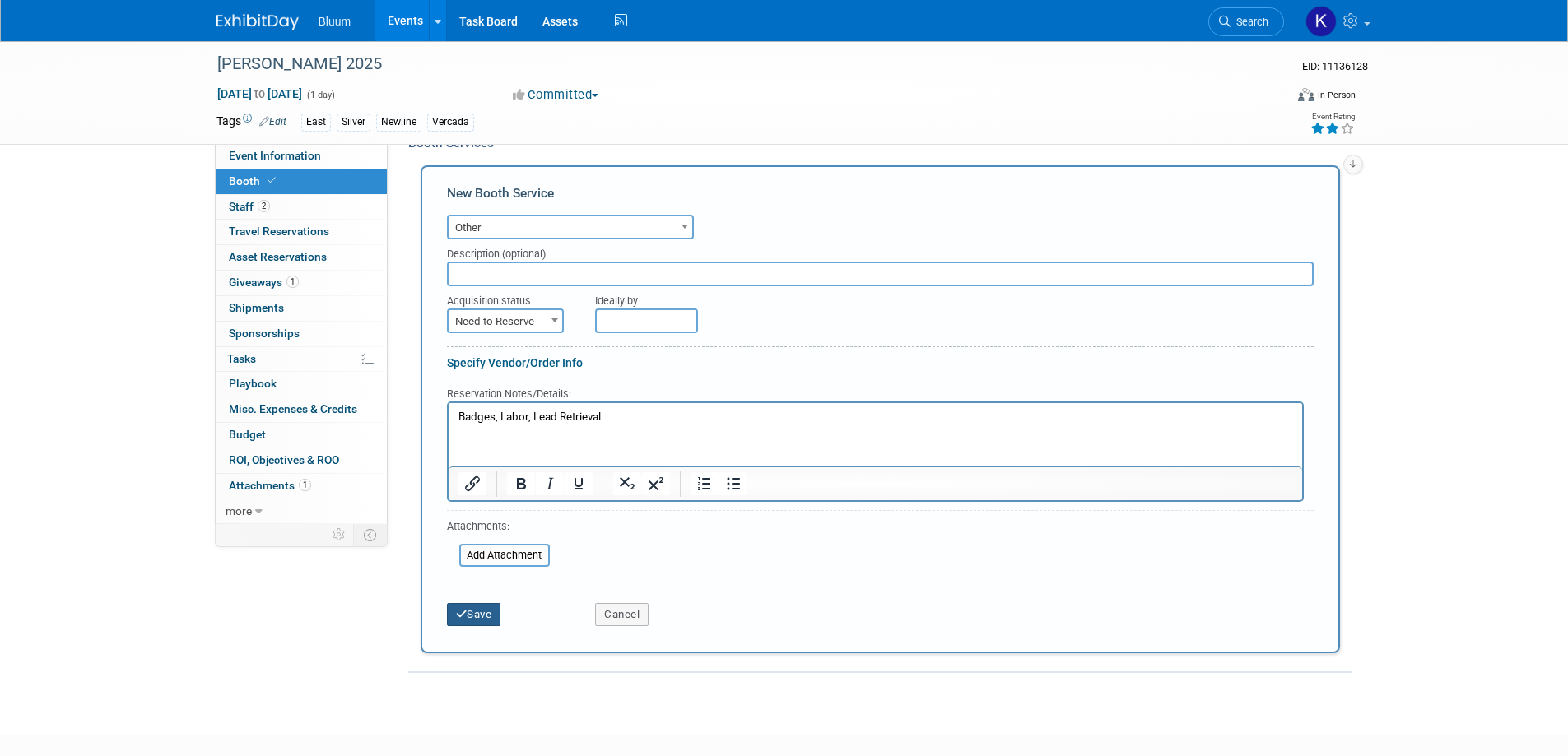
click at [473, 615] on button "Save" at bounding box center [474, 615] width 54 height 23
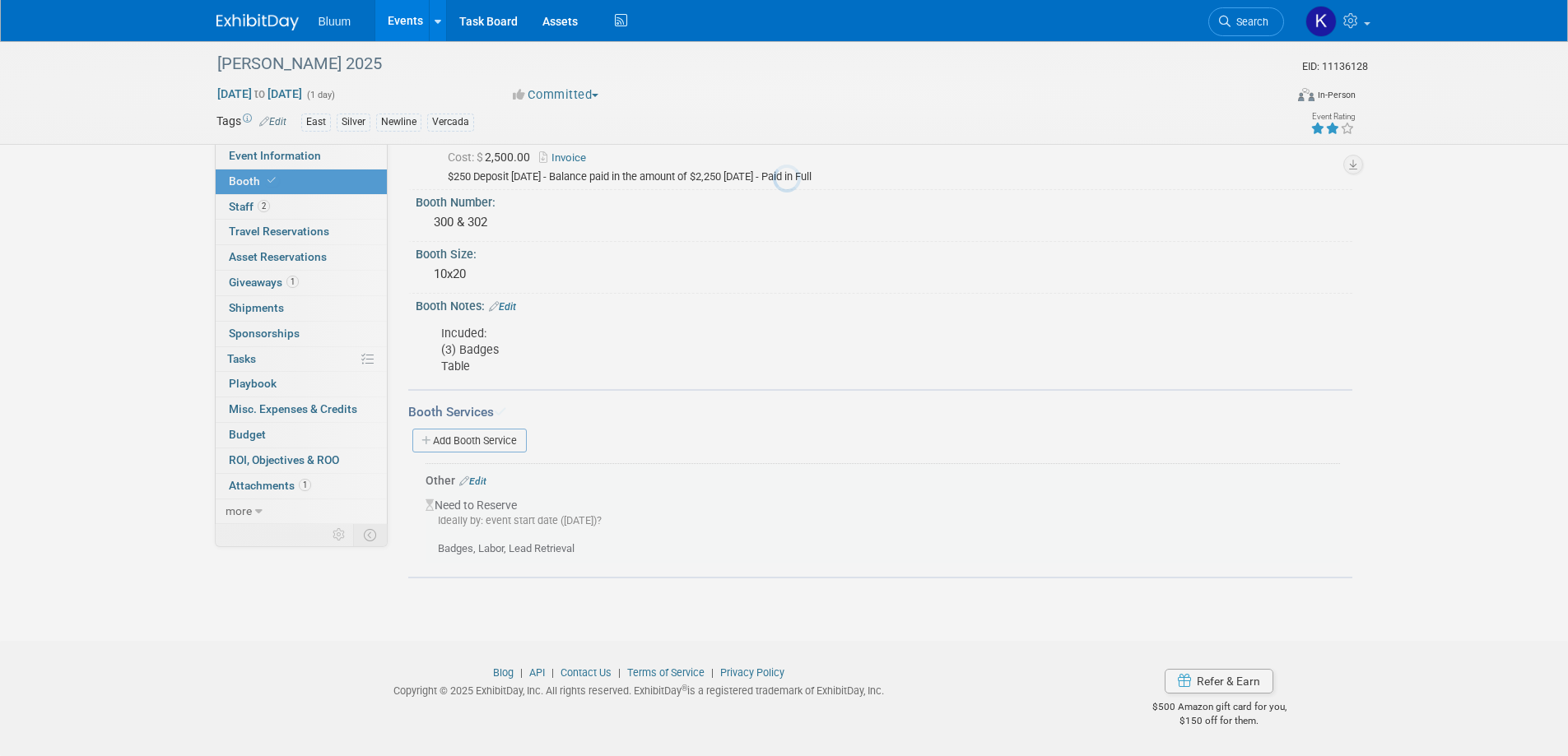
scroll to position [58, 0]
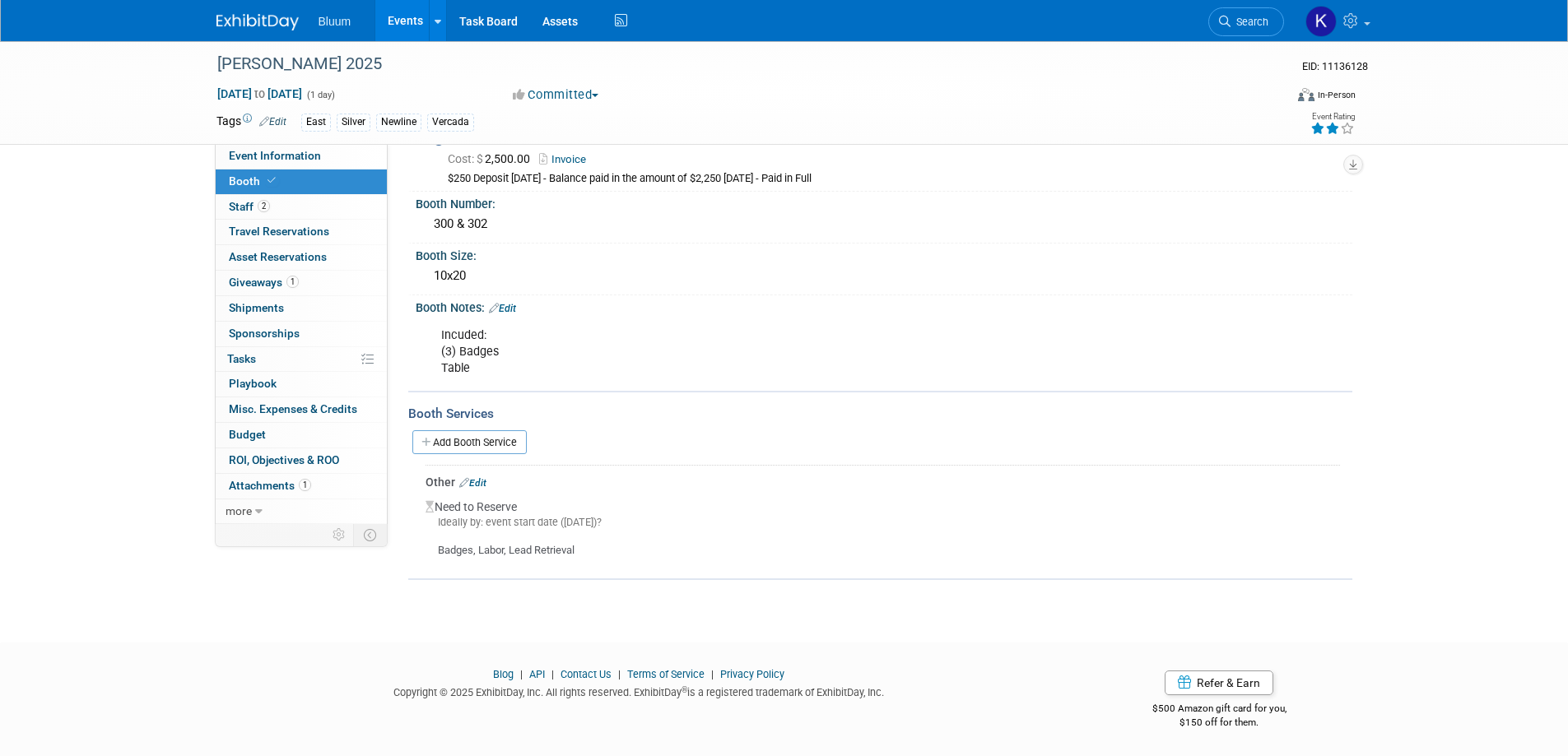
click at [402, 14] on link "Events" at bounding box center [405, 20] width 60 height 41
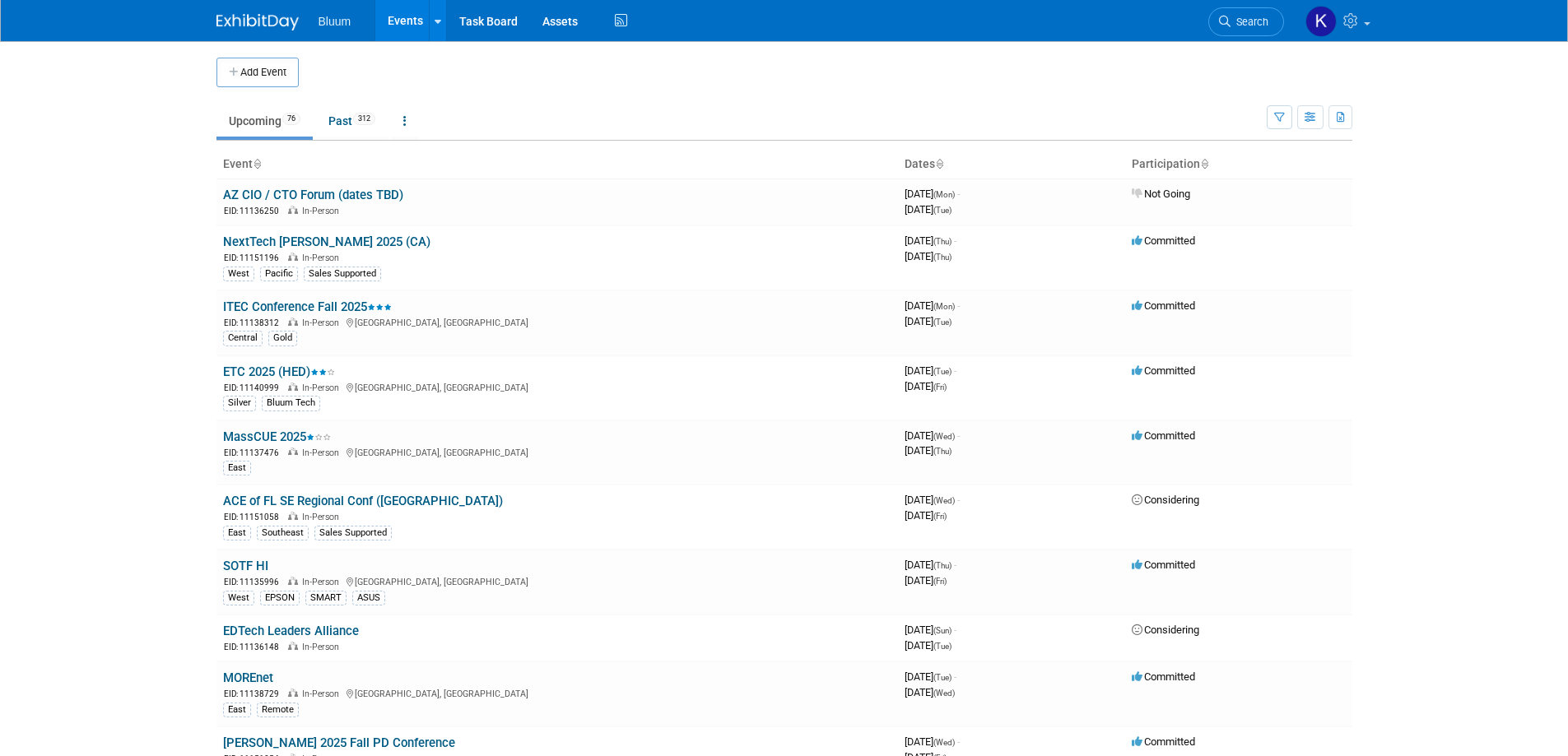
click at [237, 573] on link "SOTF HI" at bounding box center [245, 566] width 45 height 15
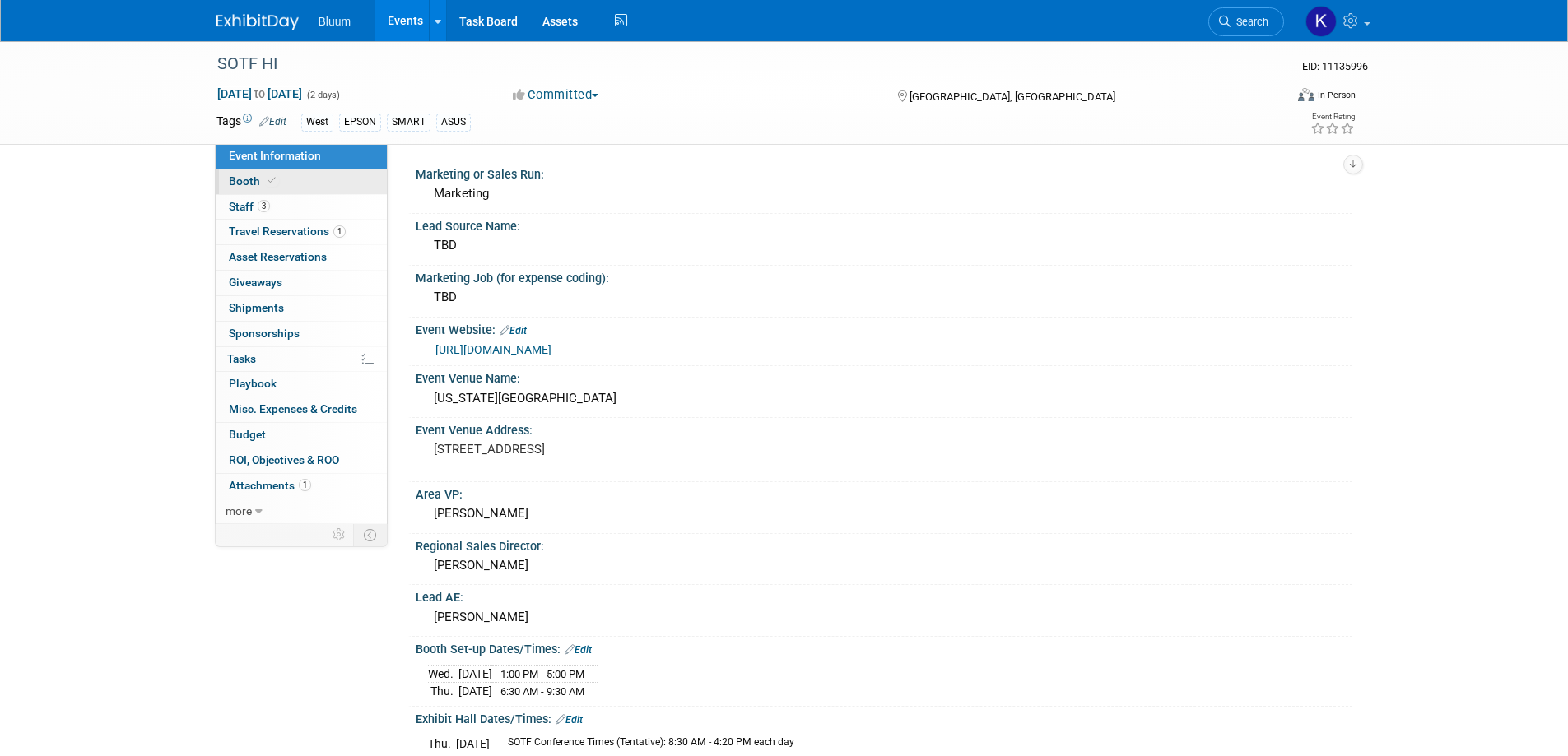
click at [245, 190] on link "Booth" at bounding box center [301, 182] width 171 height 24
